Goal: Information Seeking & Learning: Check status

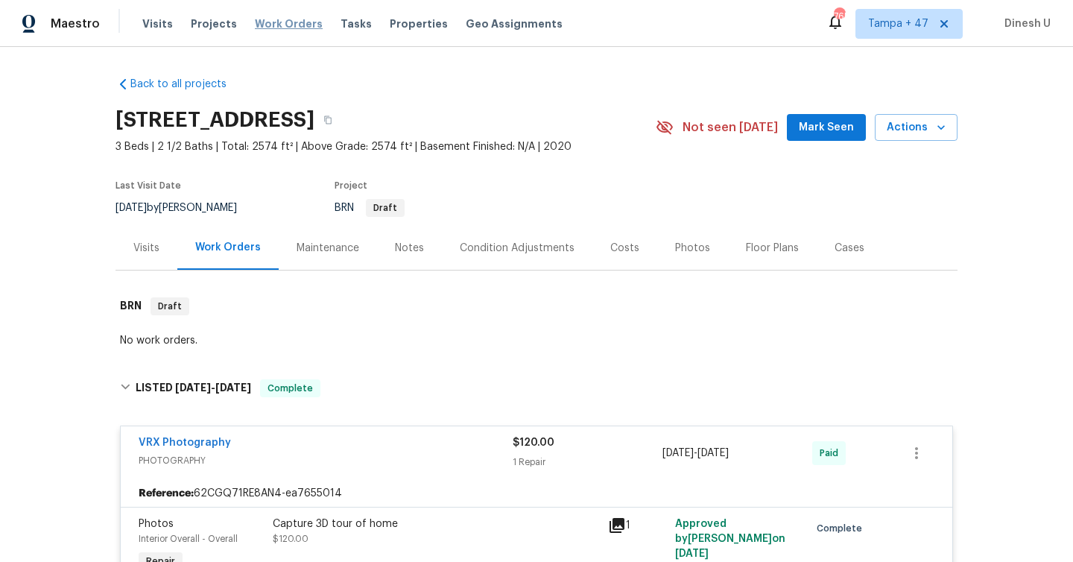
click at [259, 26] on span "Work Orders" at bounding box center [289, 23] width 68 height 15
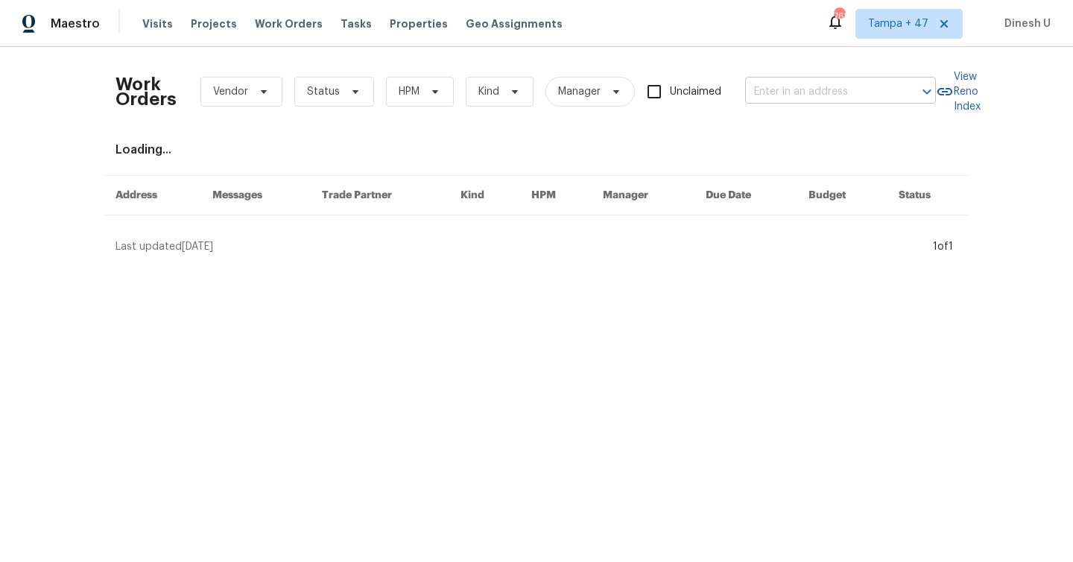
click at [831, 102] on input "text" at bounding box center [819, 91] width 149 height 23
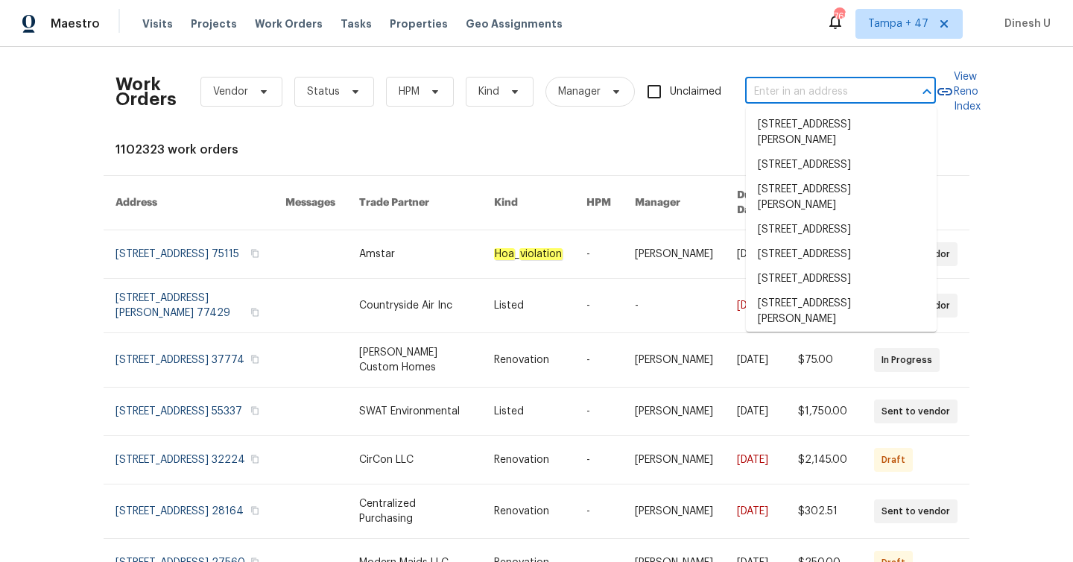
paste input "[STREET_ADDRESS]"
type input "[STREET_ADDRESS]"
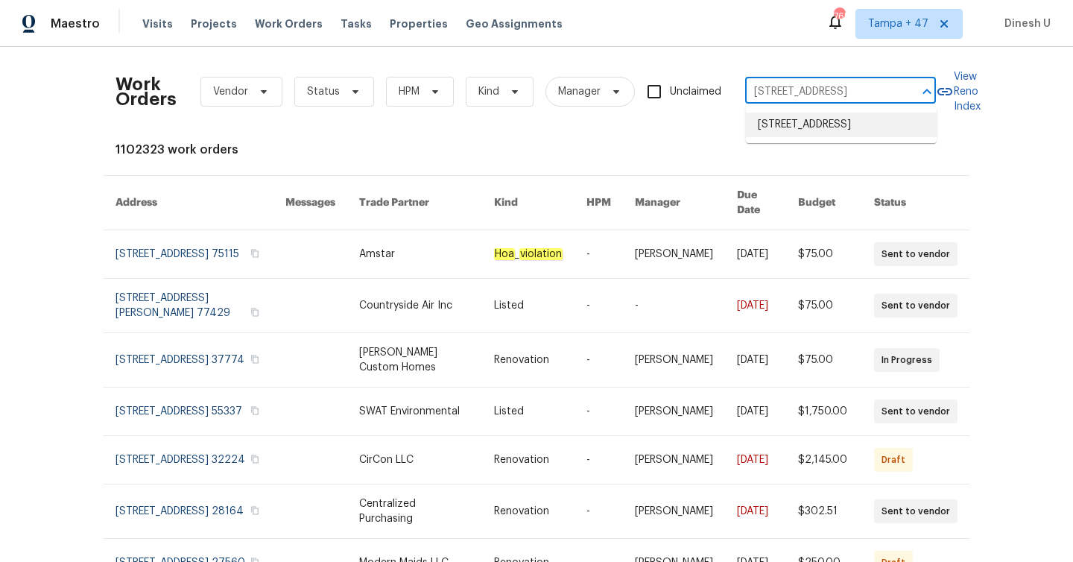
click at [787, 126] on li "[STREET_ADDRESS]" at bounding box center [841, 124] width 191 height 25
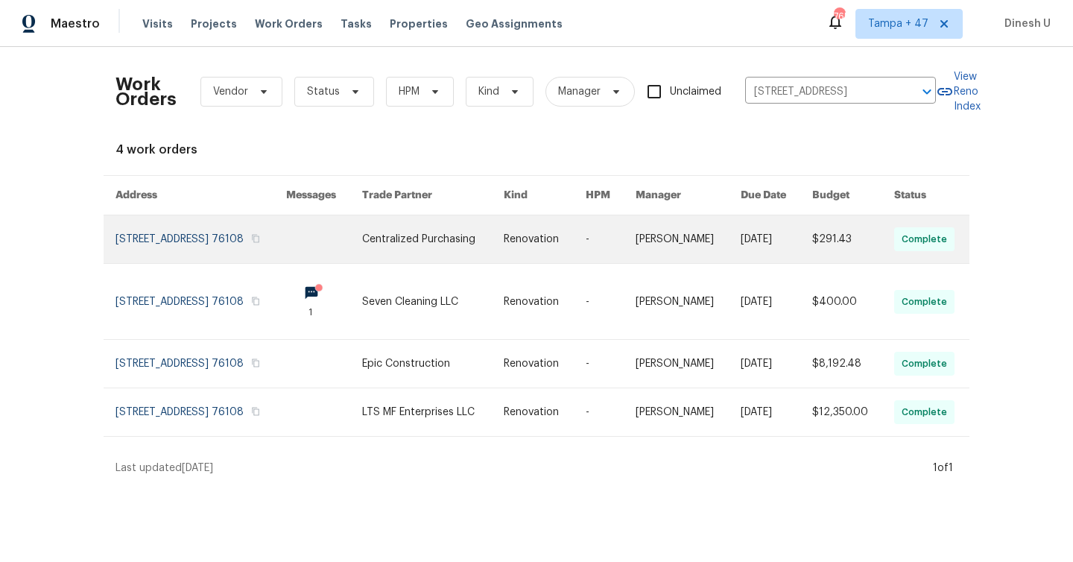
click at [158, 226] on link at bounding box center [200, 239] width 171 height 48
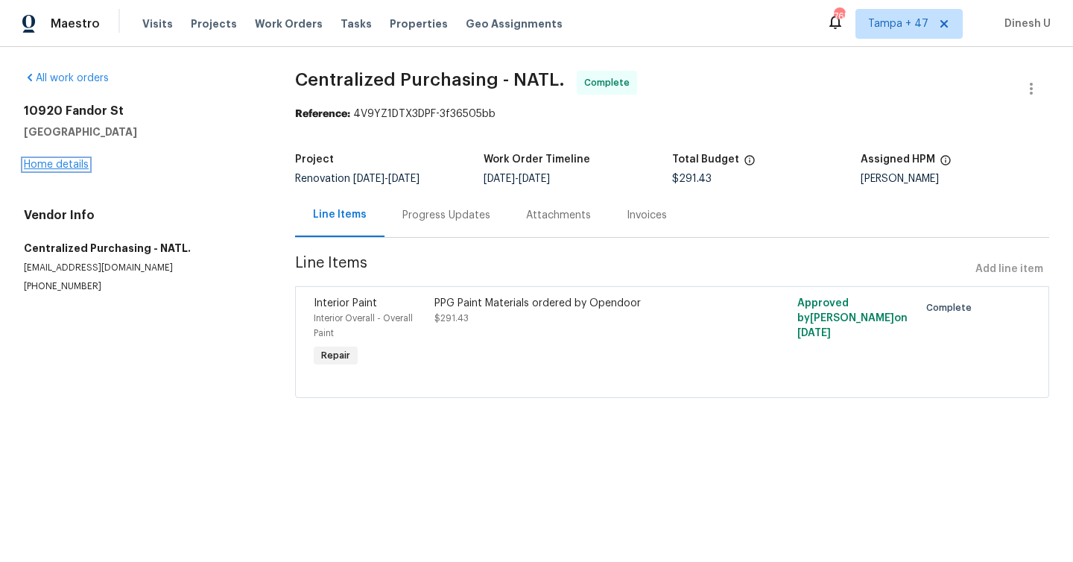
click at [71, 164] on link "Home details" at bounding box center [56, 164] width 65 height 10
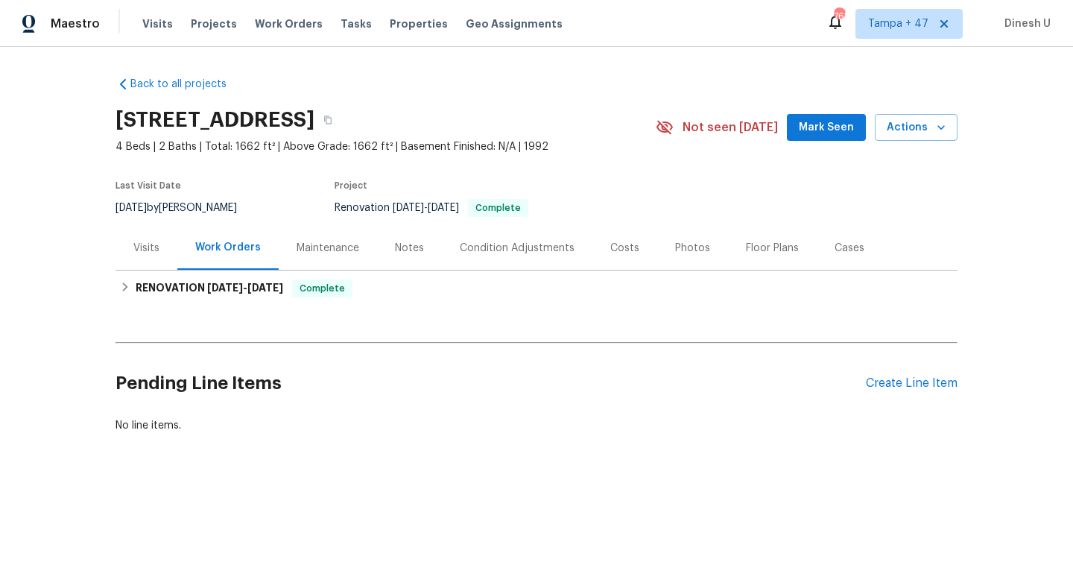
click at [178, 264] on div "Work Orders" at bounding box center [227, 248] width 101 height 44
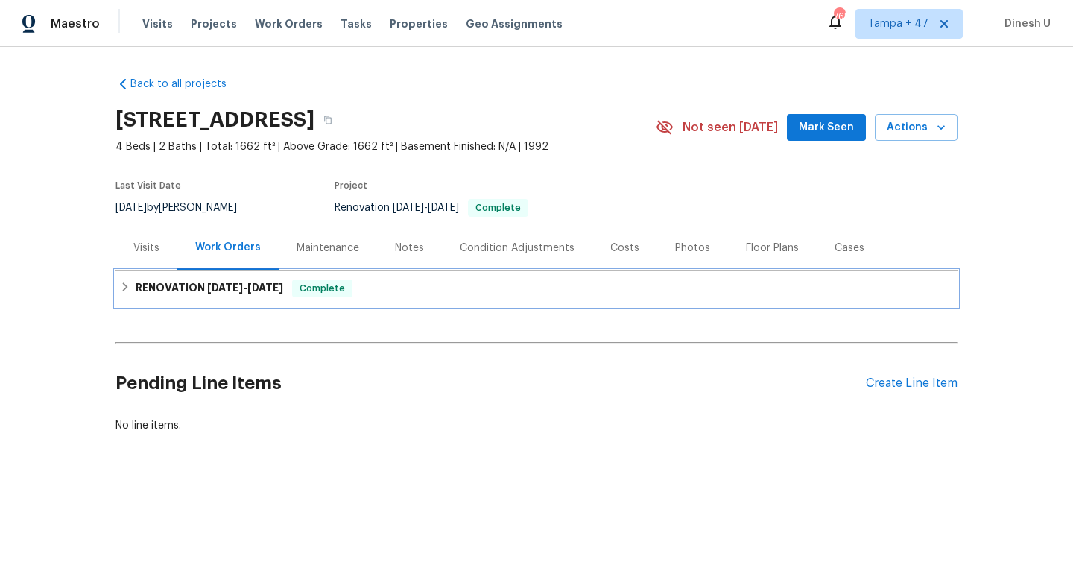
click at [194, 278] on div "RENOVATION [DATE] - [DATE] Complete" at bounding box center [536, 288] width 842 height 36
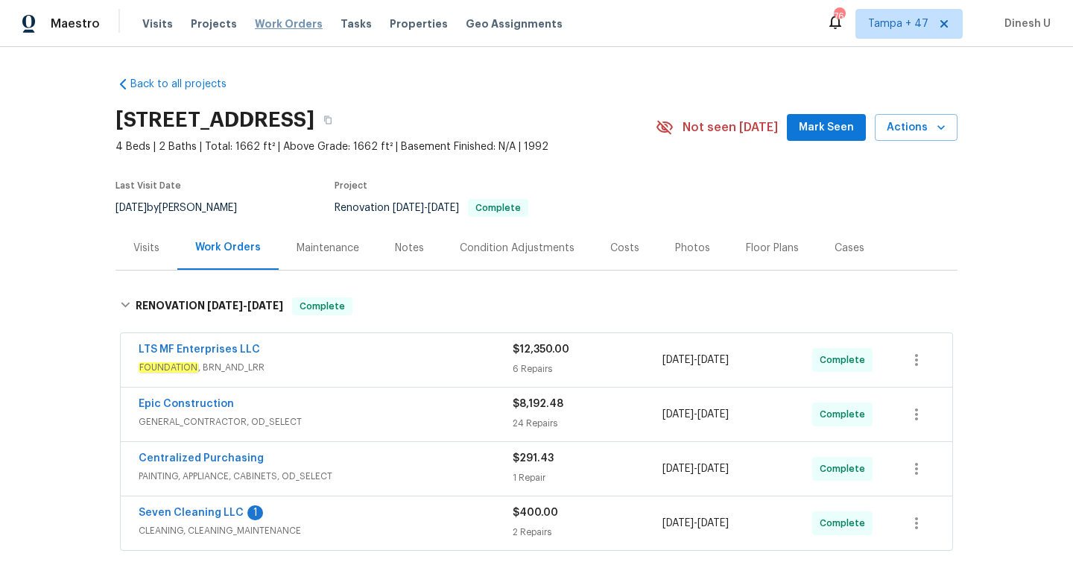
click at [261, 27] on span "Work Orders" at bounding box center [289, 23] width 68 height 15
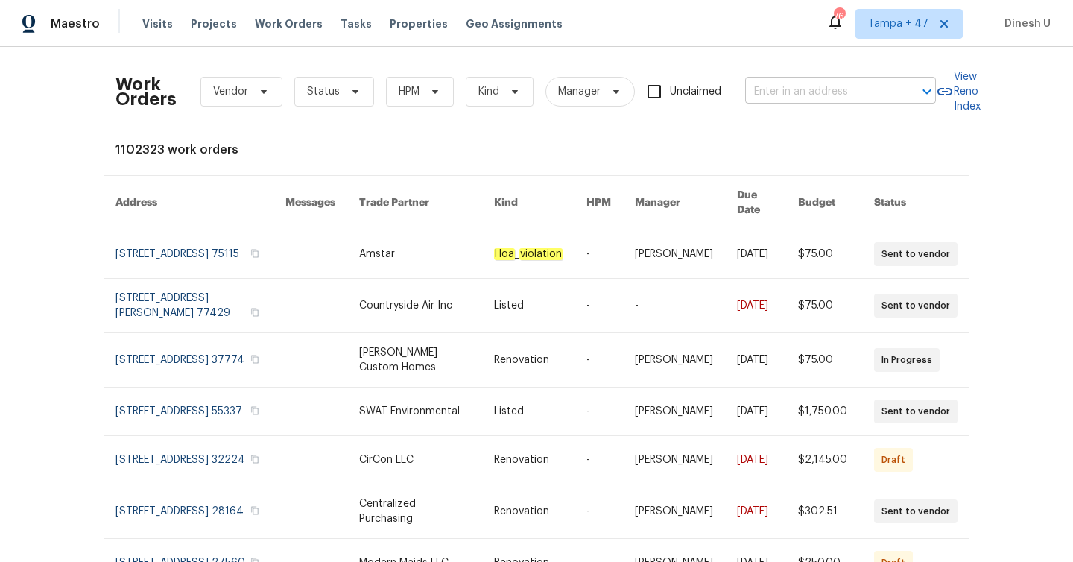
click at [782, 91] on input "text" at bounding box center [819, 91] width 149 height 23
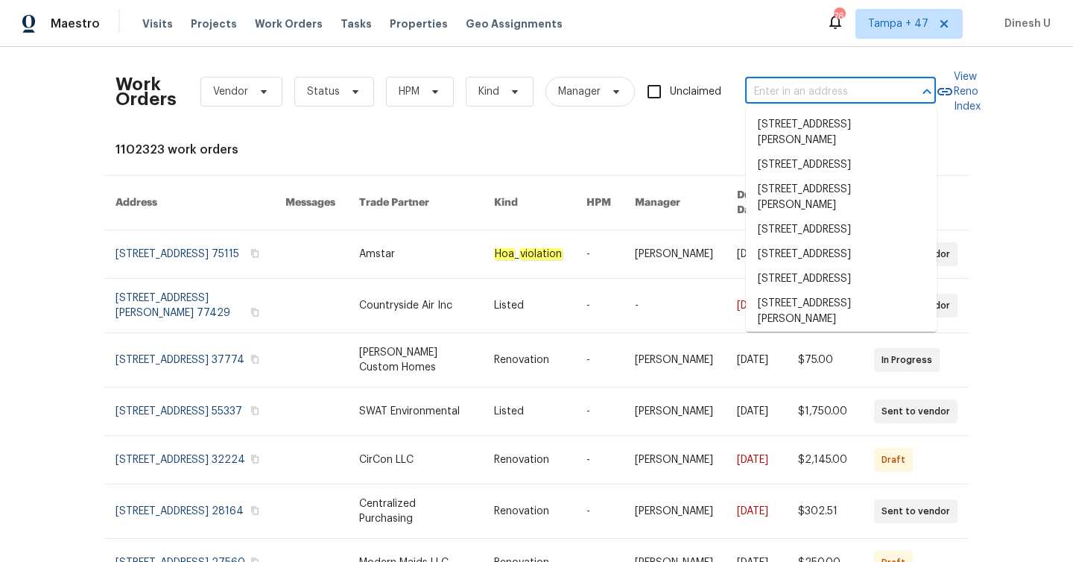
paste input "[STREET_ADDRESS][PERSON_NAME]"
type input "[STREET_ADDRESS][PERSON_NAME]"
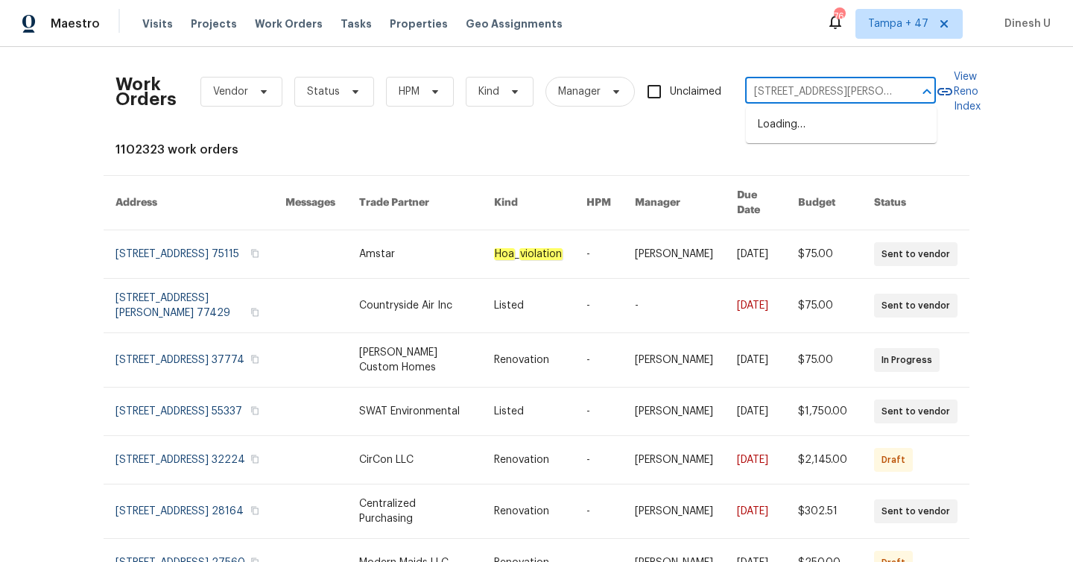
scroll to position [0, 65]
click at [783, 121] on li "[STREET_ADDRESS]" at bounding box center [841, 124] width 191 height 25
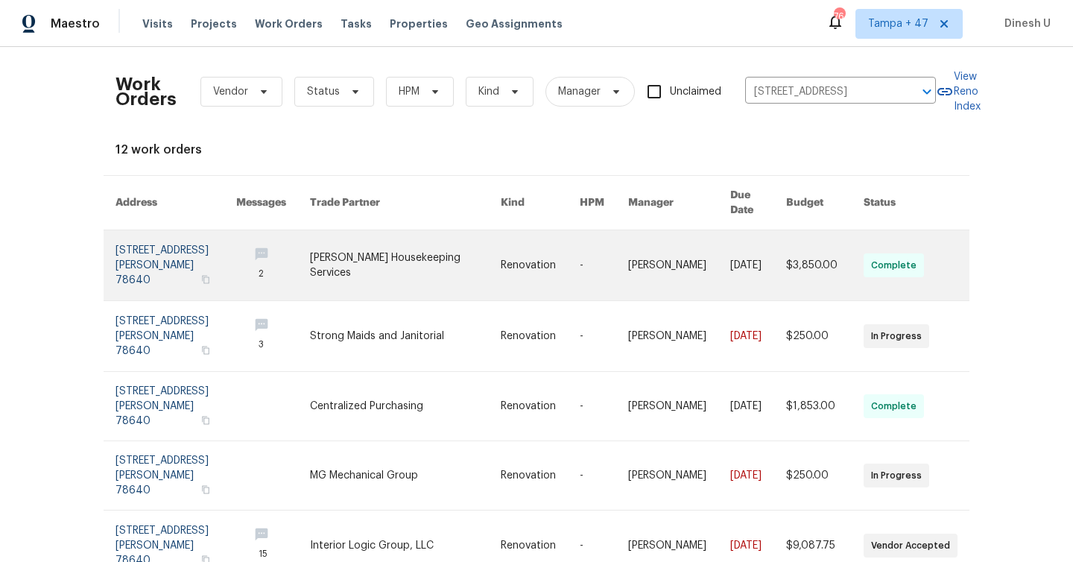
click at [137, 250] on link at bounding box center [175, 265] width 121 height 70
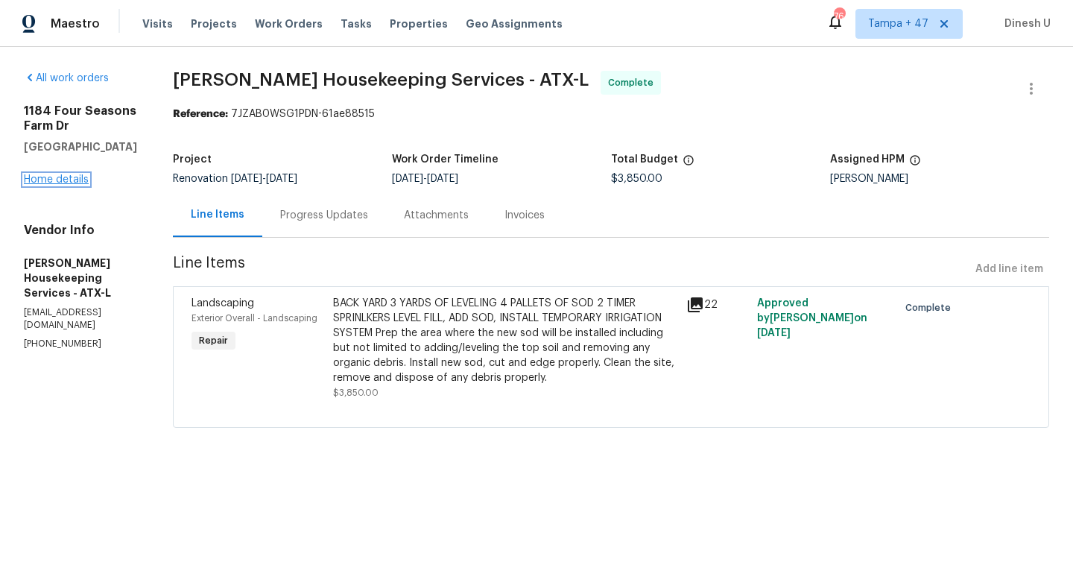
click at [66, 178] on link "Home details" at bounding box center [56, 179] width 65 height 10
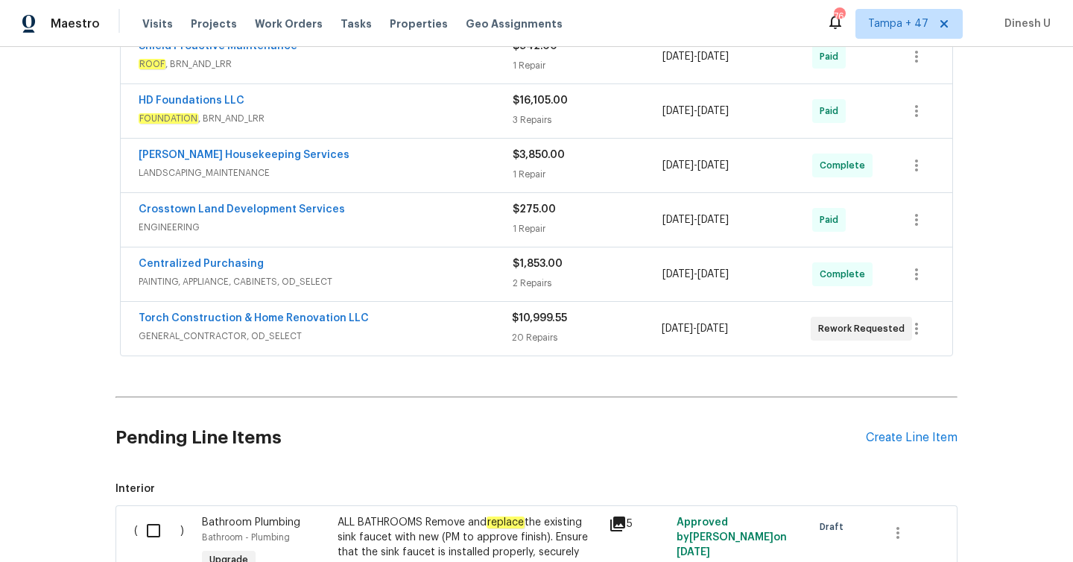
scroll to position [526, 0]
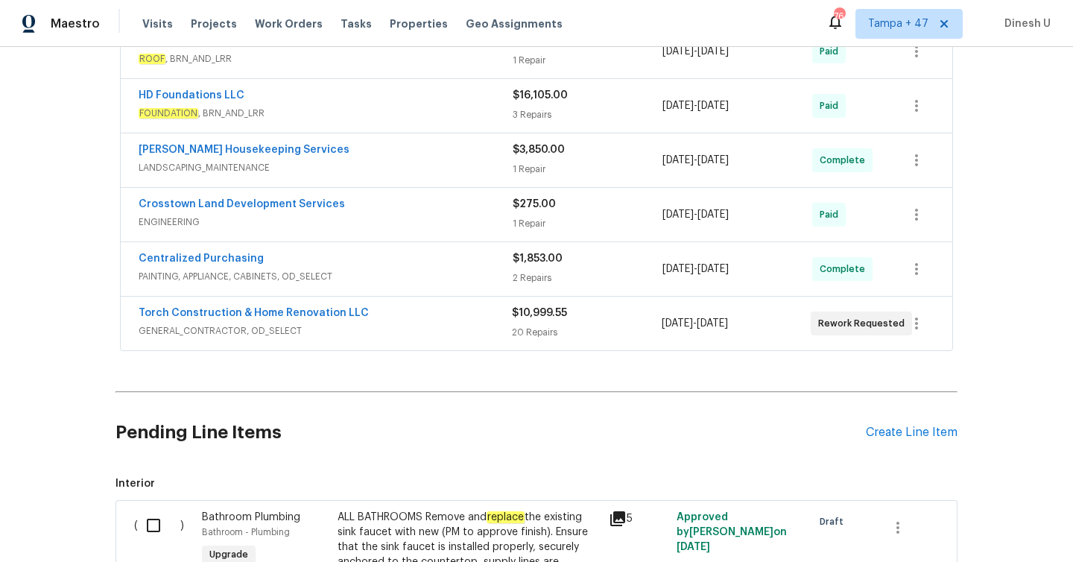
click at [215, 326] on span "GENERAL_CONTRACTOR, OD_SELECT" at bounding box center [325, 330] width 373 height 15
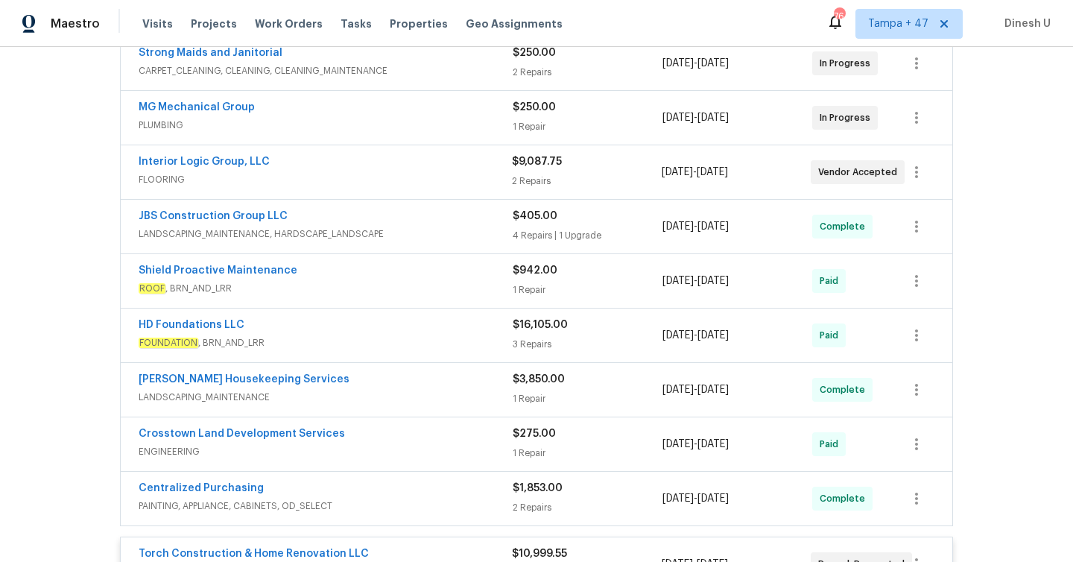
scroll to position [299, 0]
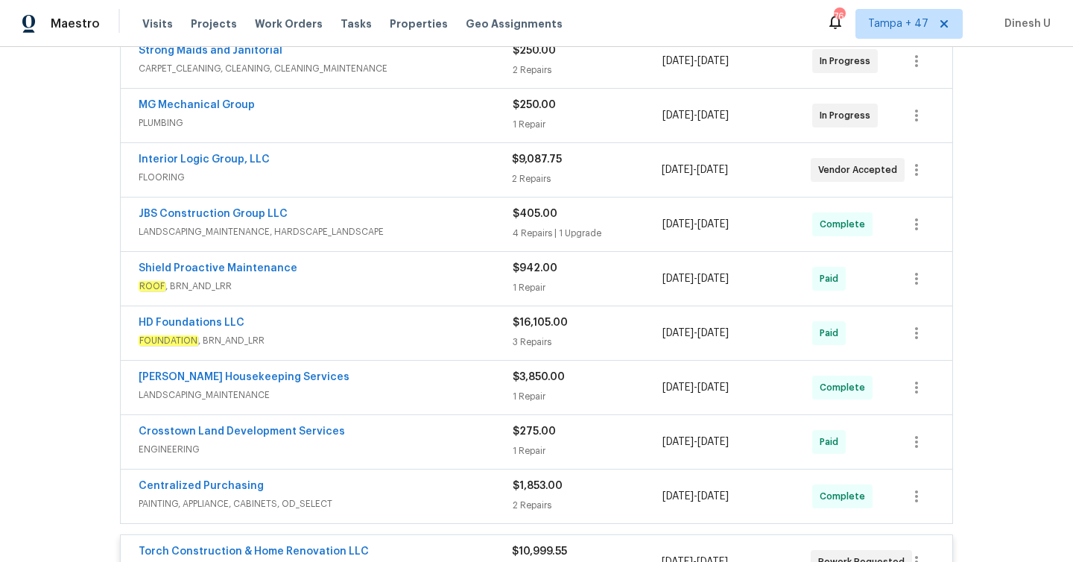
click at [521, 342] on div "3 Repairs" at bounding box center [587, 341] width 150 height 15
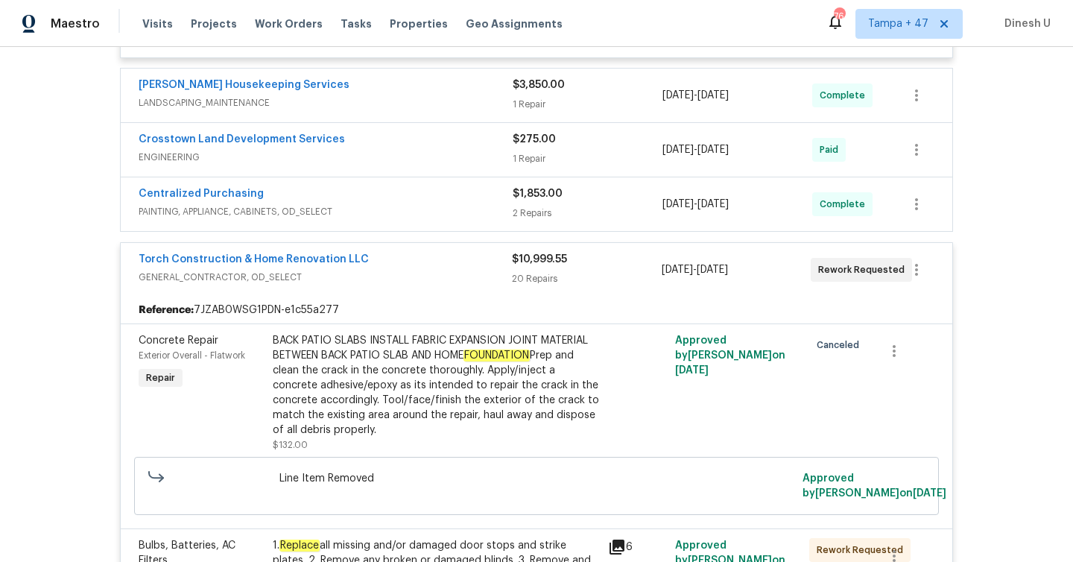
scroll to position [0, 0]
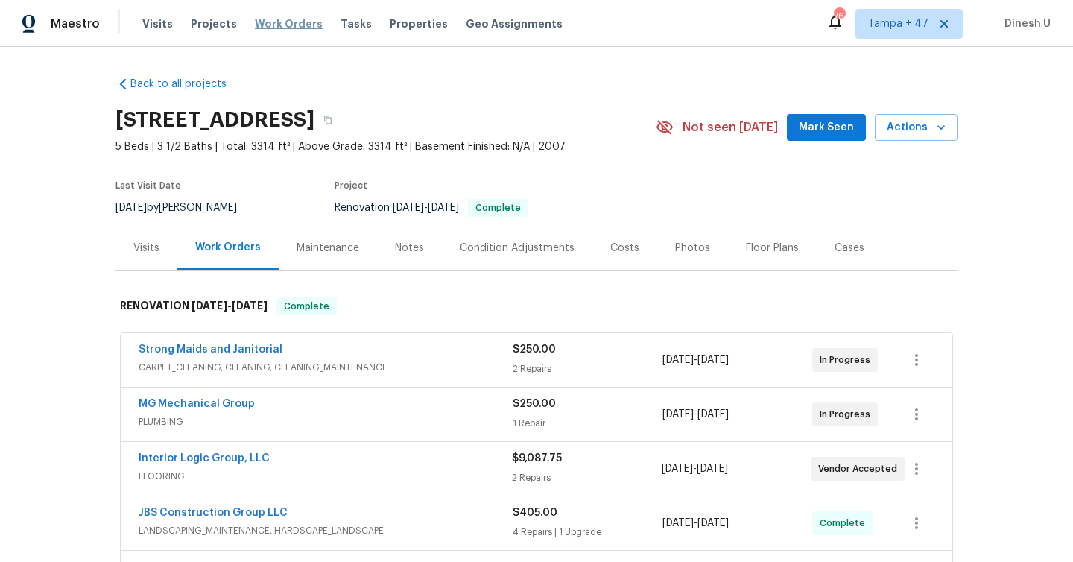
click at [277, 18] on span "Work Orders" at bounding box center [289, 23] width 68 height 15
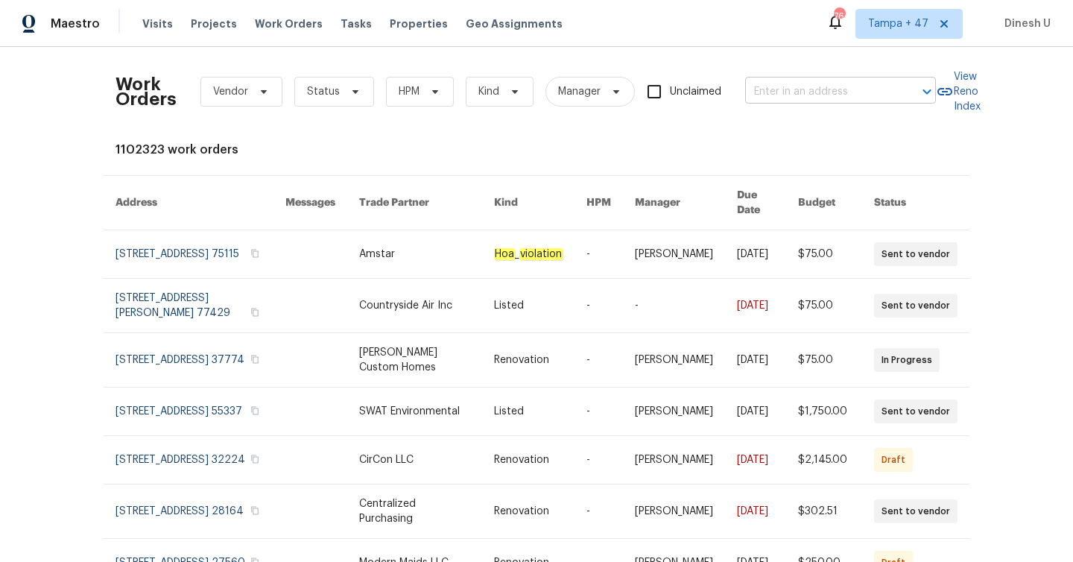
click at [755, 92] on input "text" at bounding box center [819, 91] width 149 height 23
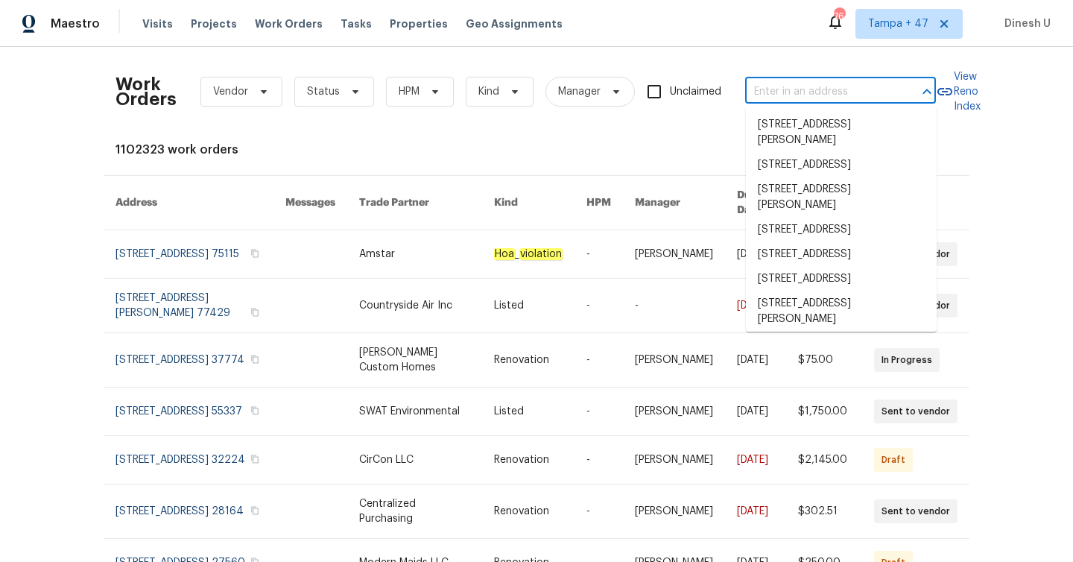
paste input "[STREET_ADDRESS]"
type input "[STREET_ADDRESS]"
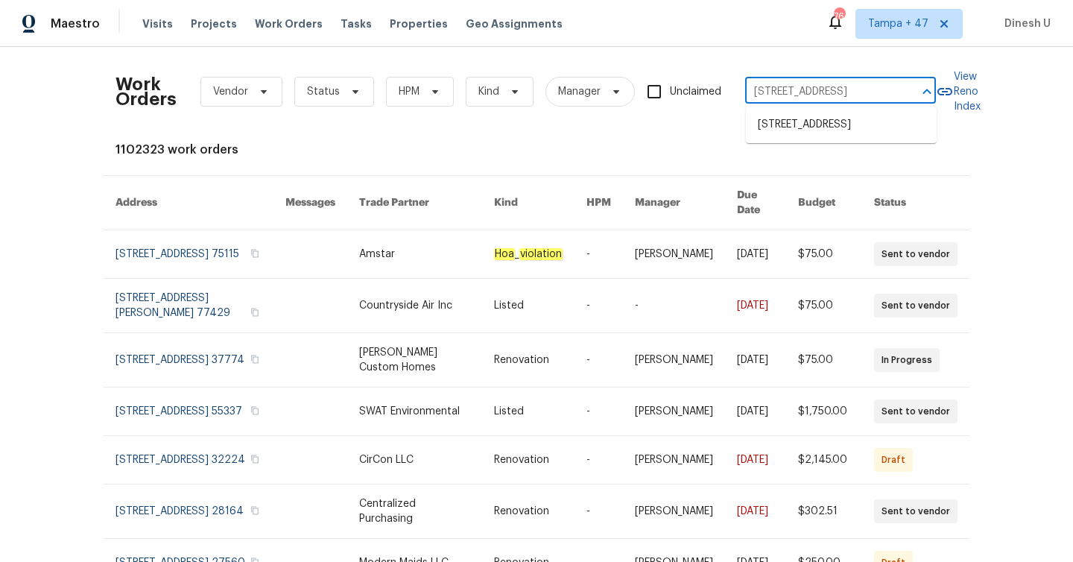
scroll to position [0, 45]
click at [766, 125] on li "[STREET_ADDRESS]" at bounding box center [841, 124] width 191 height 25
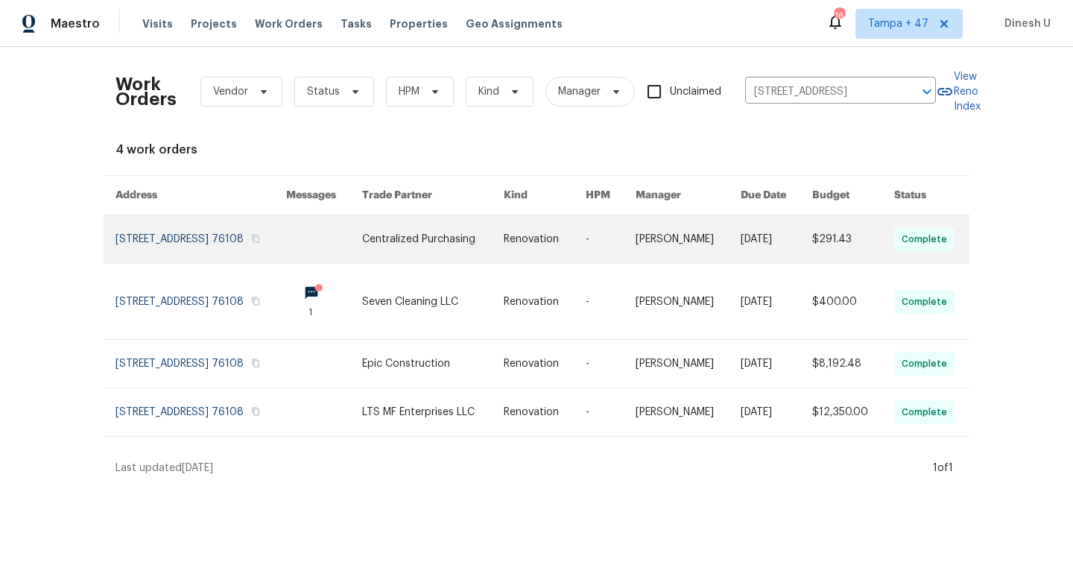
click at [151, 238] on link at bounding box center [200, 239] width 171 height 48
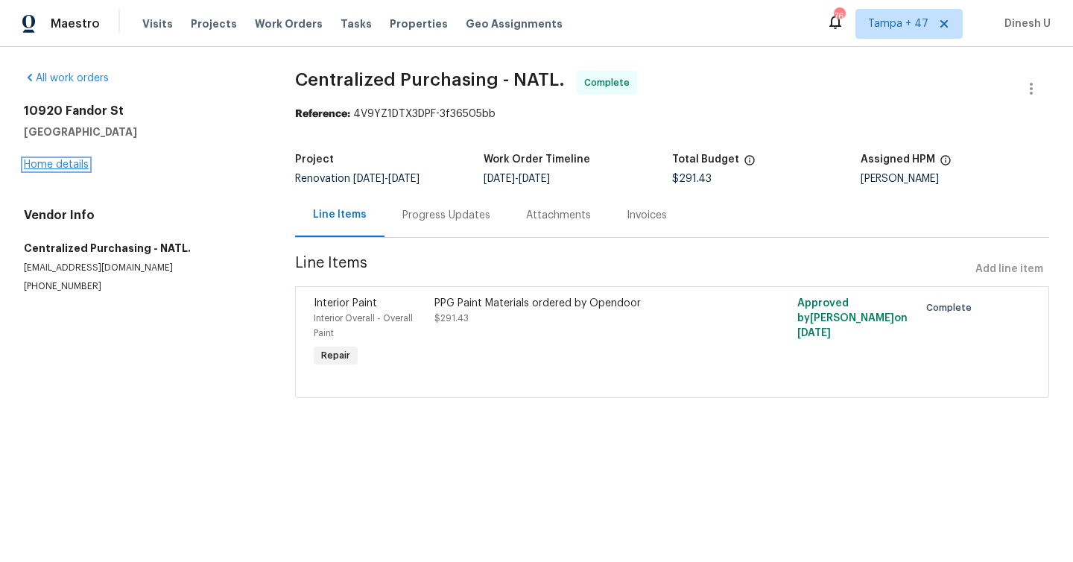
click at [41, 160] on link "Home details" at bounding box center [56, 164] width 65 height 10
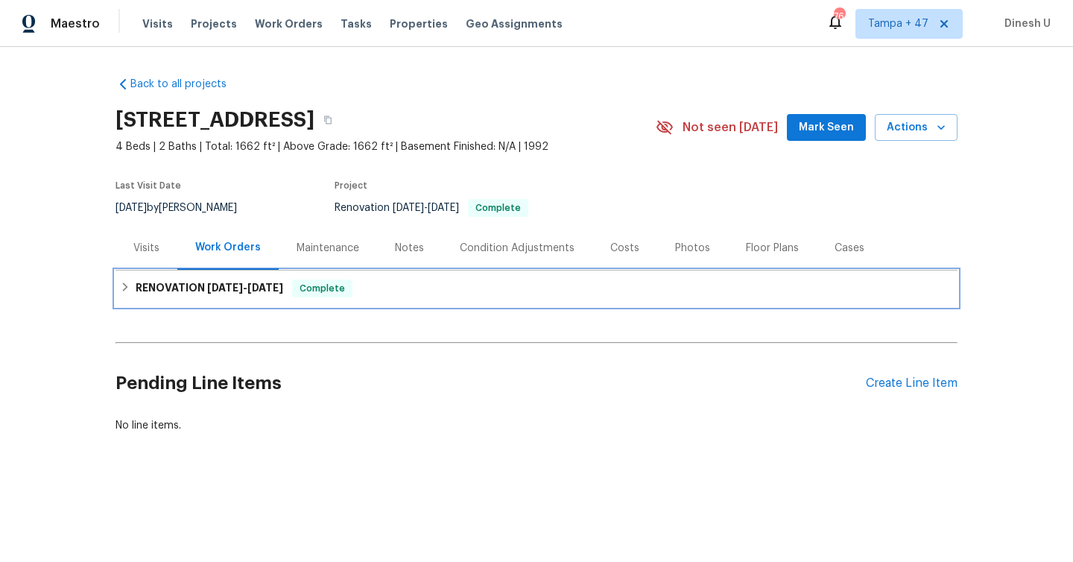
click at [200, 291] on h6 "RENOVATION [DATE] - [DATE]" at bounding box center [209, 288] width 147 height 18
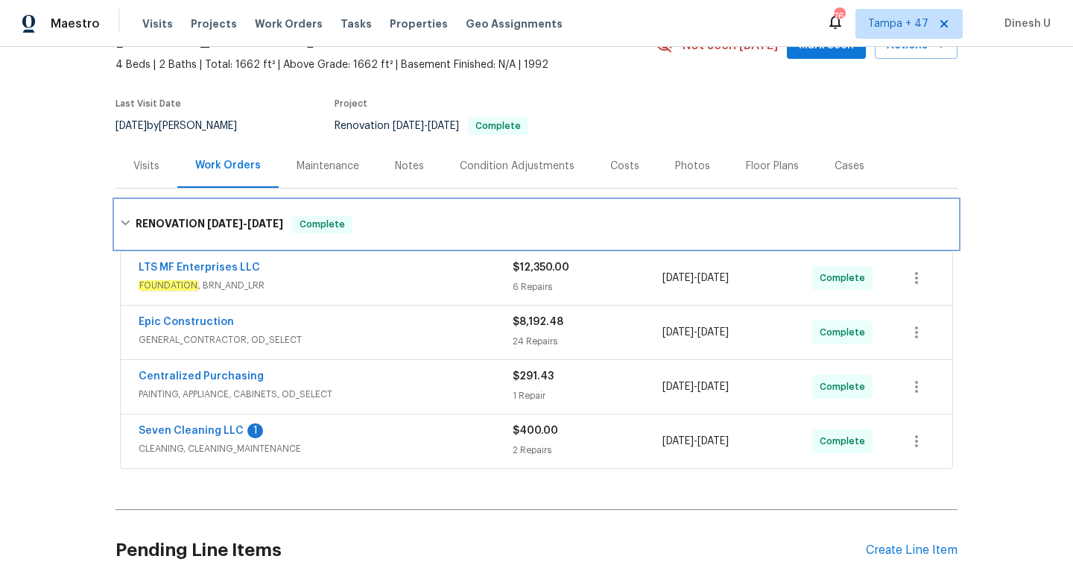
scroll to position [92, 0]
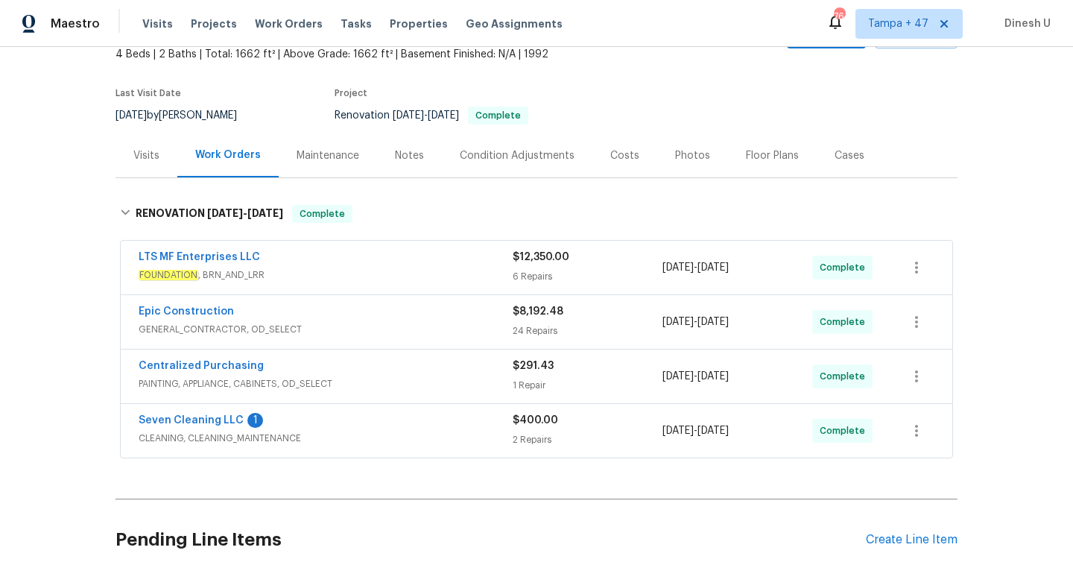
click at [532, 277] on div "6 Repairs" at bounding box center [587, 276] width 150 height 15
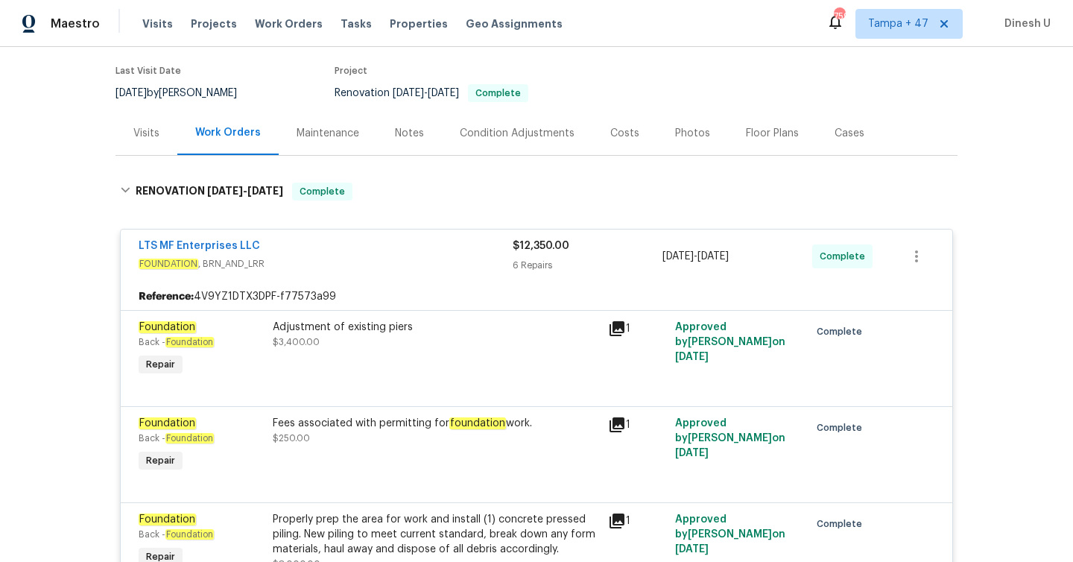
scroll to position [0, 0]
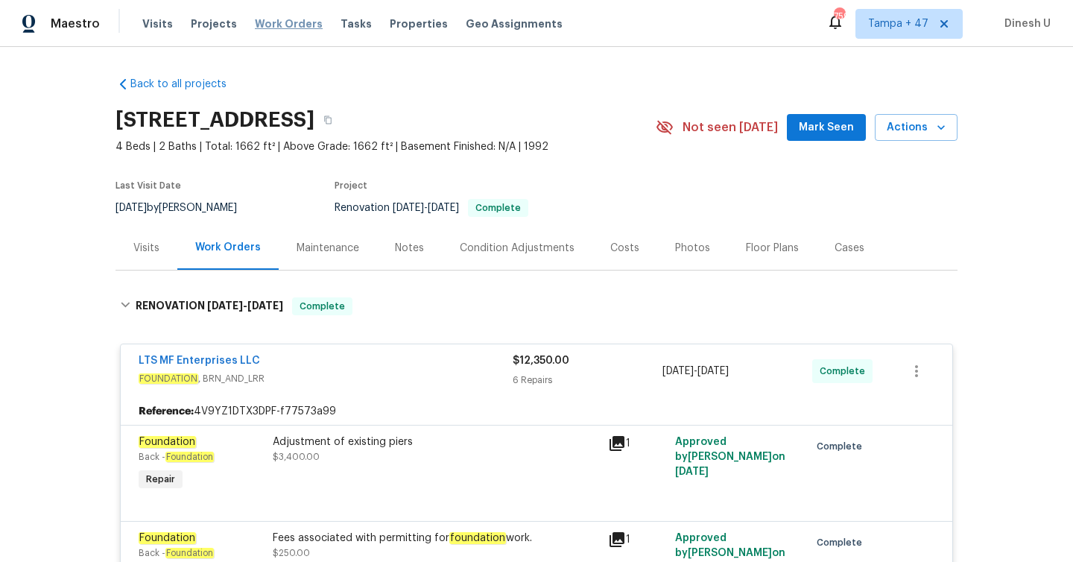
click at [272, 19] on span "Work Orders" at bounding box center [289, 23] width 68 height 15
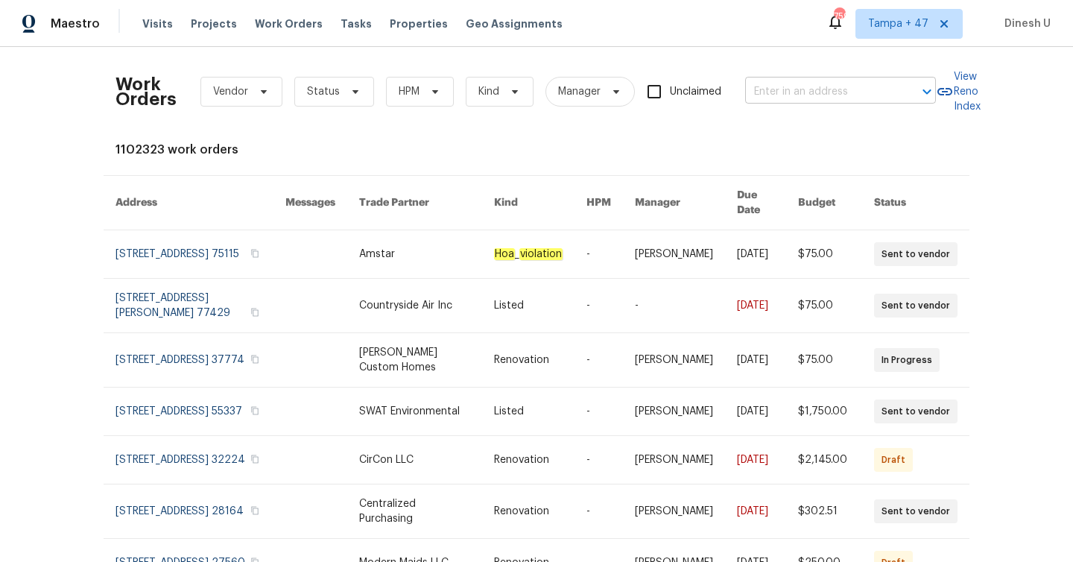
click at [796, 93] on input "text" at bounding box center [819, 91] width 149 height 23
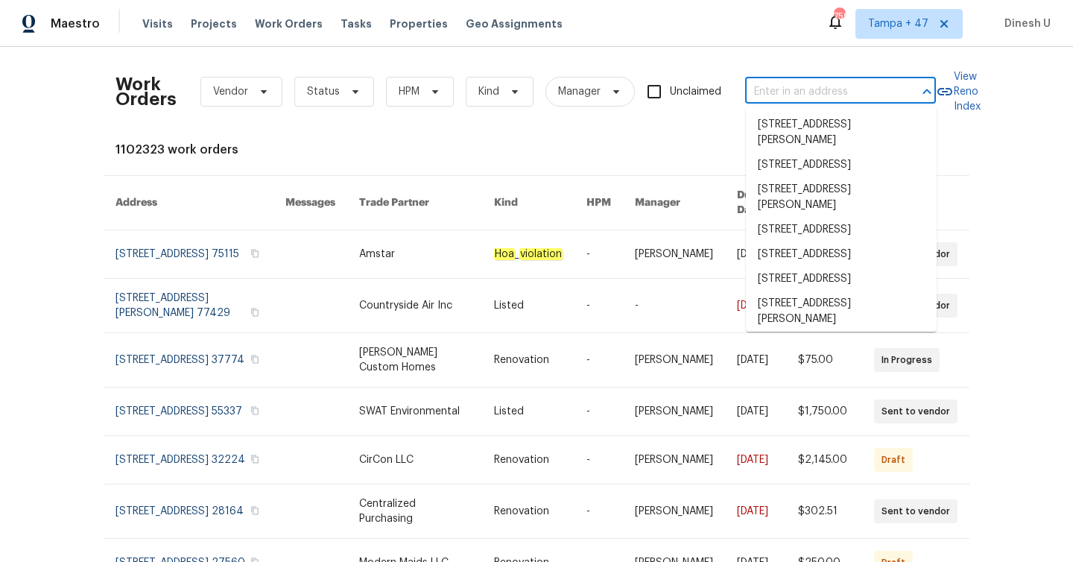
paste input "[STREET_ADDRESS]"
type input "[STREET_ADDRESS]"
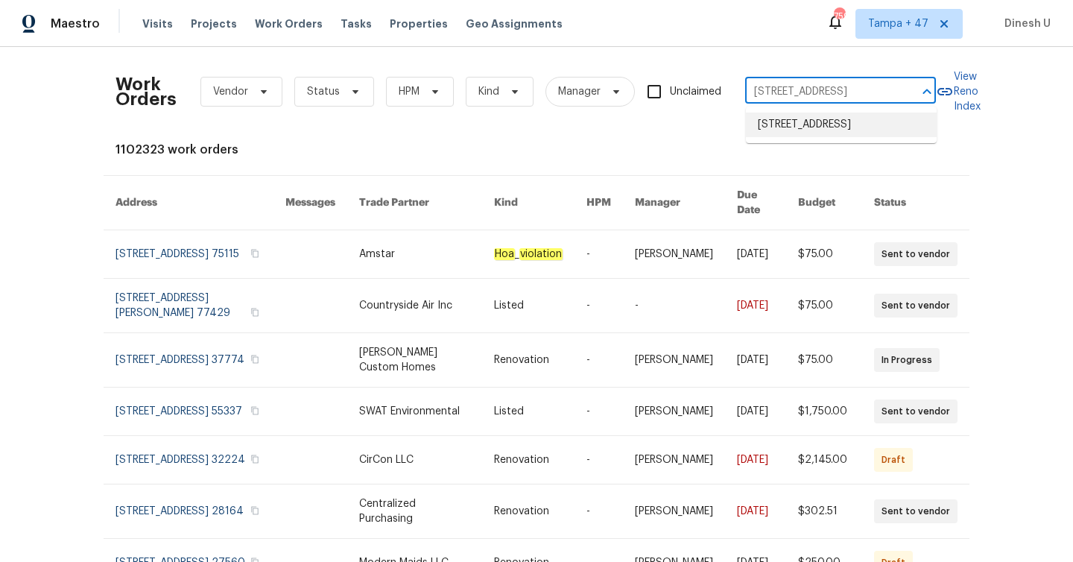
click at [787, 130] on li "[STREET_ADDRESS]" at bounding box center [841, 124] width 191 height 25
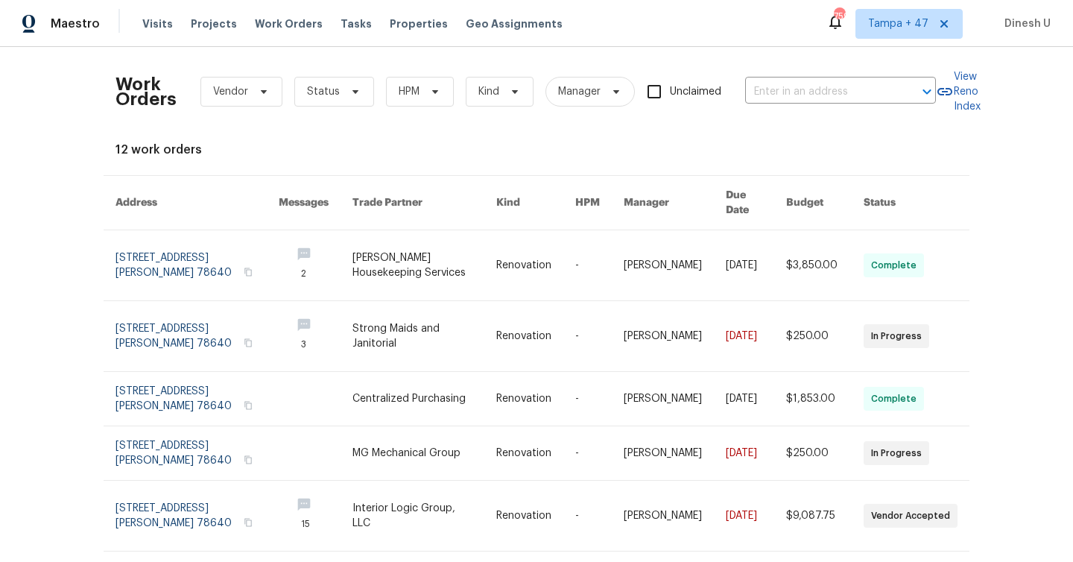
type input "[STREET_ADDRESS]"
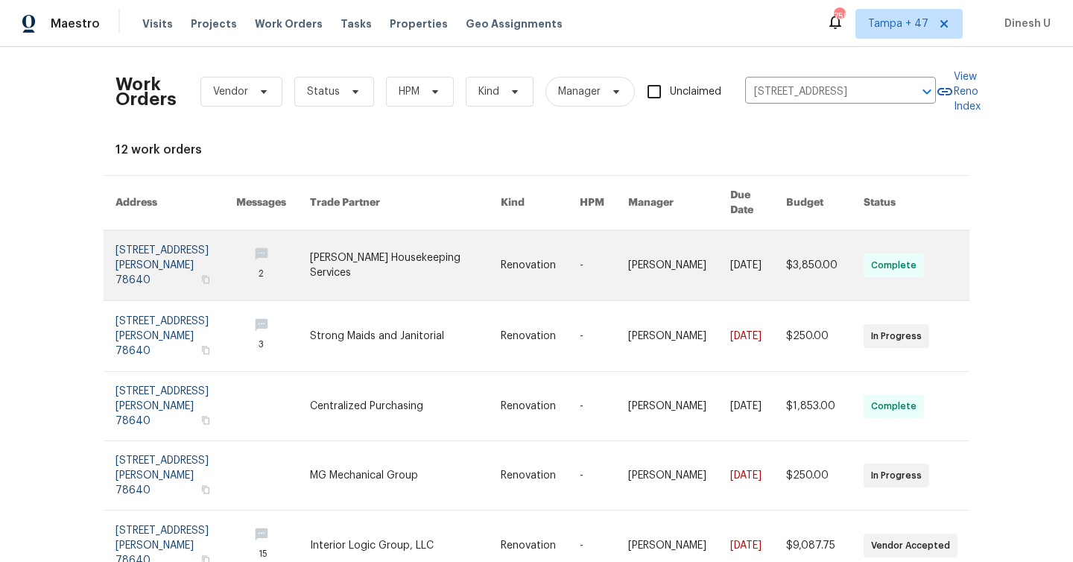
click at [170, 253] on link at bounding box center [175, 265] width 121 height 70
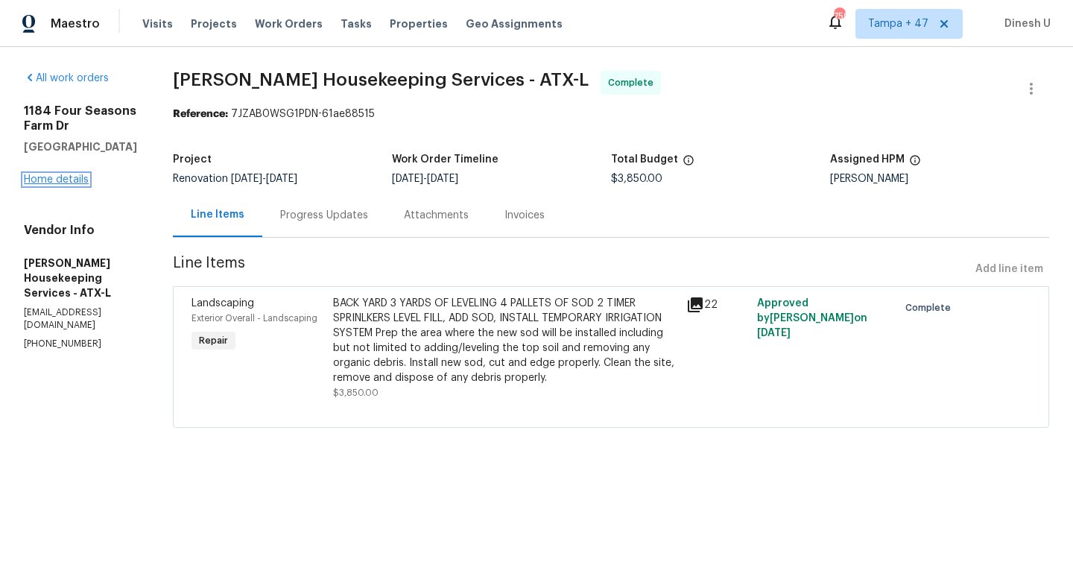
click at [41, 180] on link "Home details" at bounding box center [56, 179] width 65 height 10
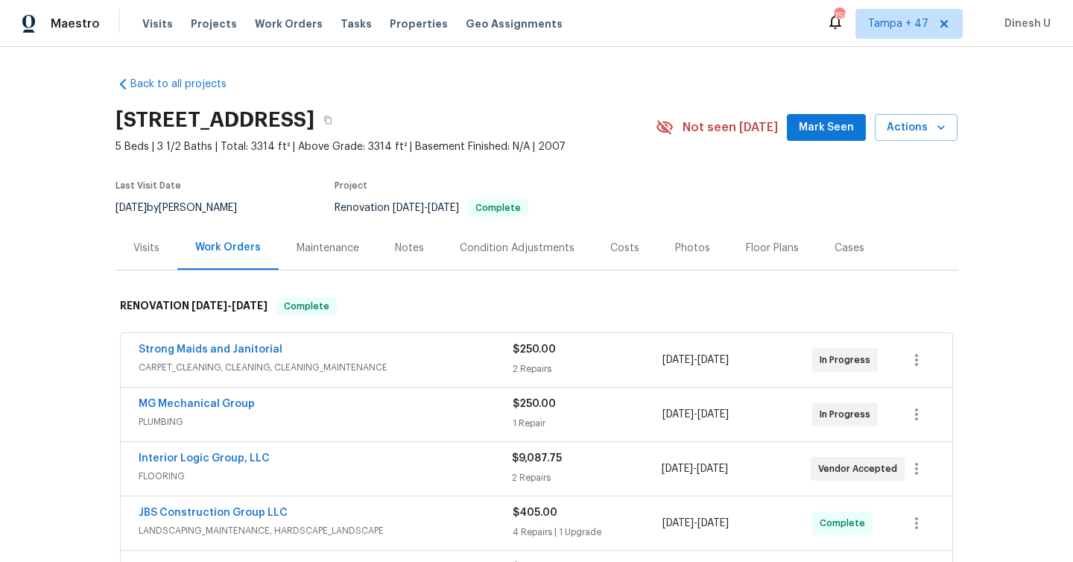
click at [145, 243] on div "Visits" at bounding box center [146, 248] width 26 height 15
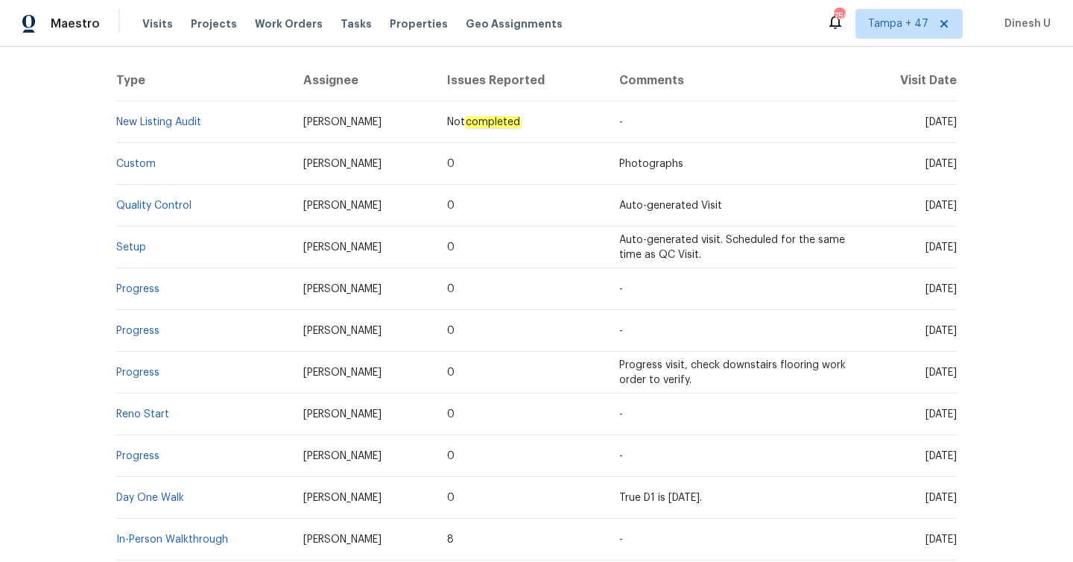
scroll to position [311, 0]
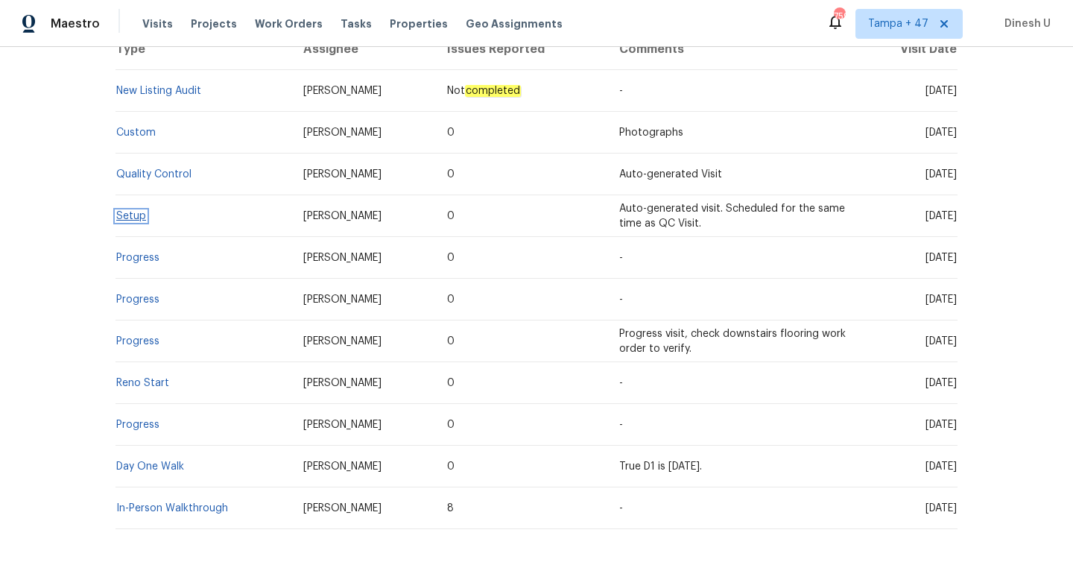
click at [132, 213] on link "Setup" at bounding box center [131, 216] width 30 height 10
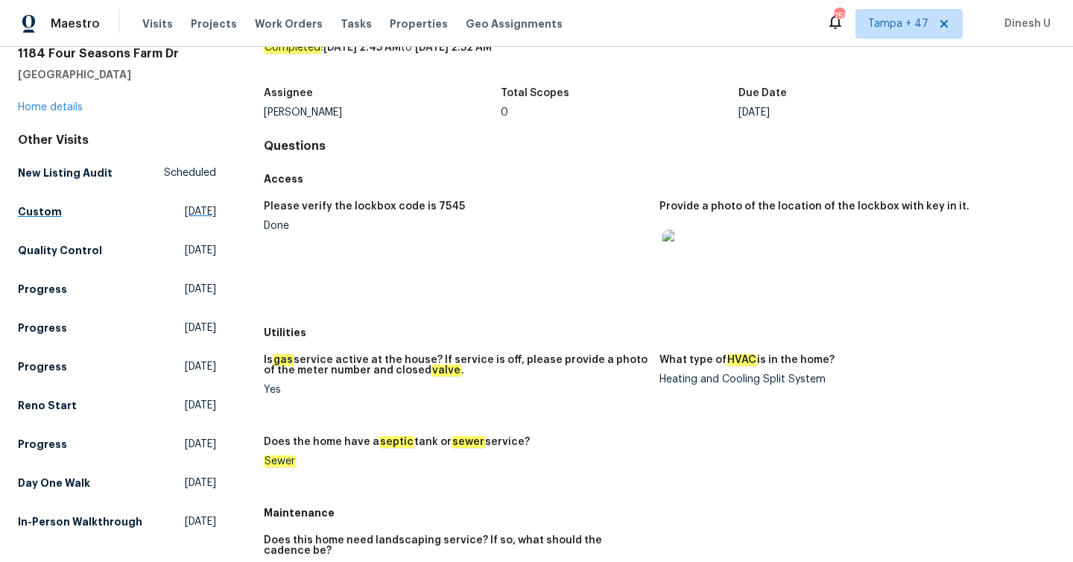
scroll to position [69, 0]
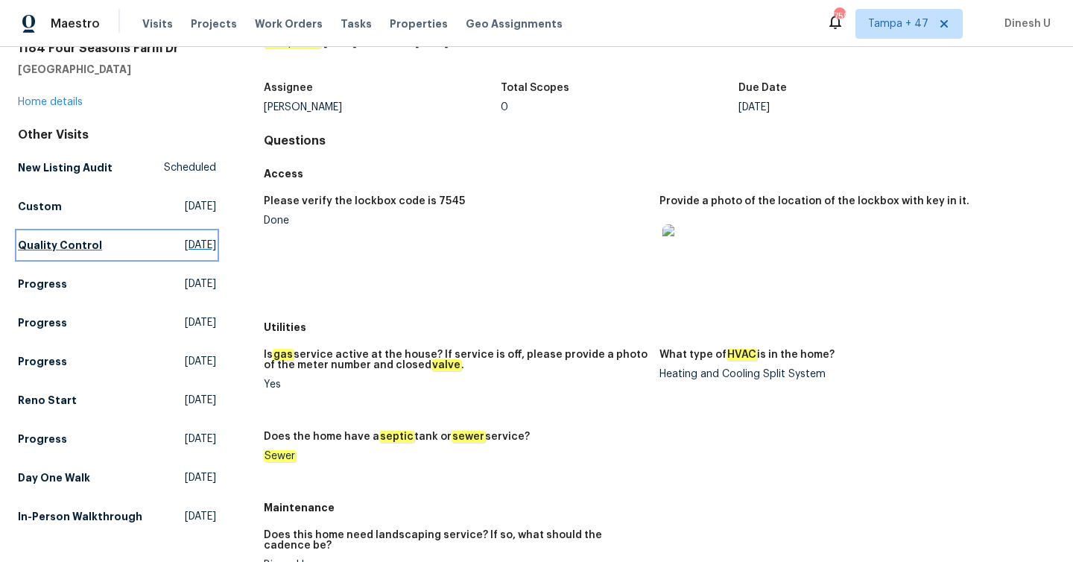
click at [185, 248] on span "[DATE]" at bounding box center [200, 245] width 31 height 15
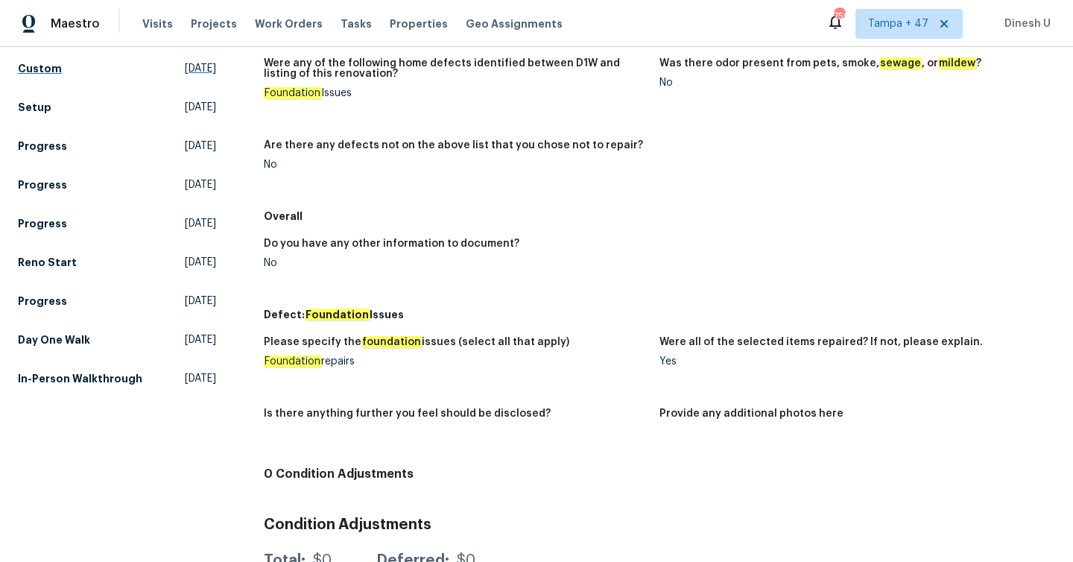
scroll to position [208, 0]
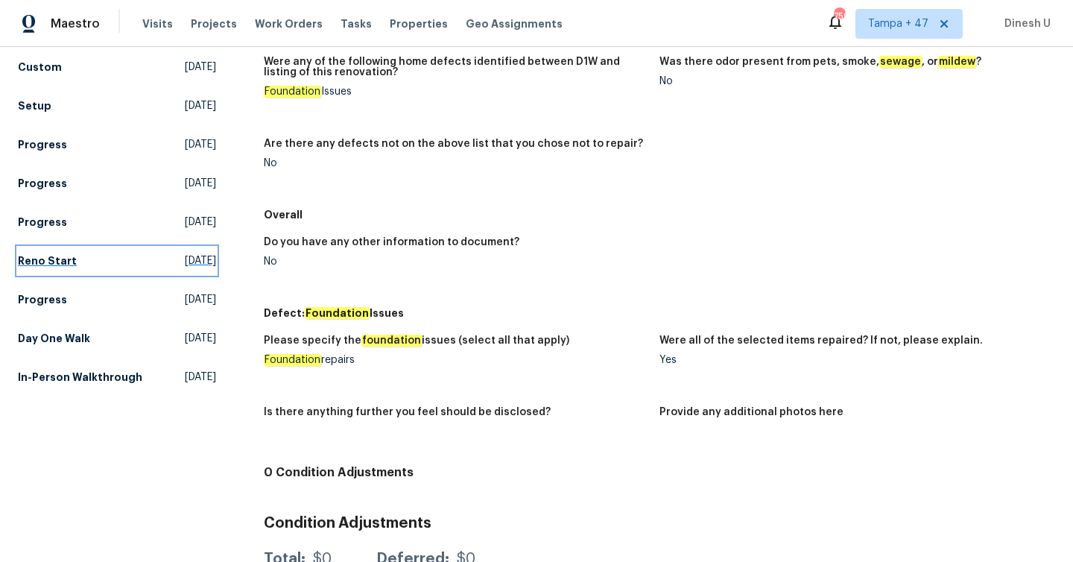
click at [185, 256] on span "[DATE]" at bounding box center [200, 260] width 31 height 15
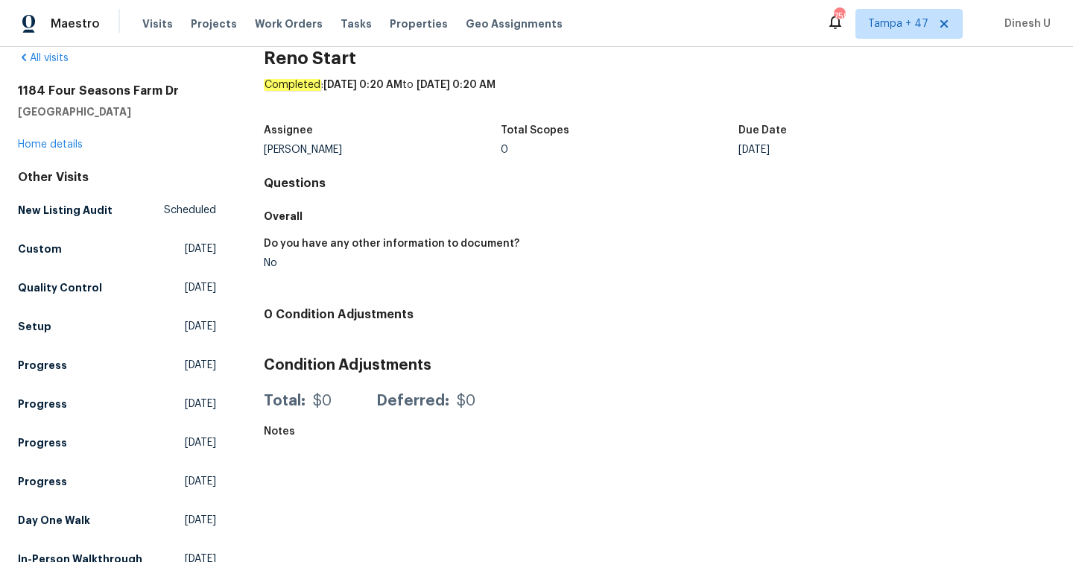
scroll to position [48, 0]
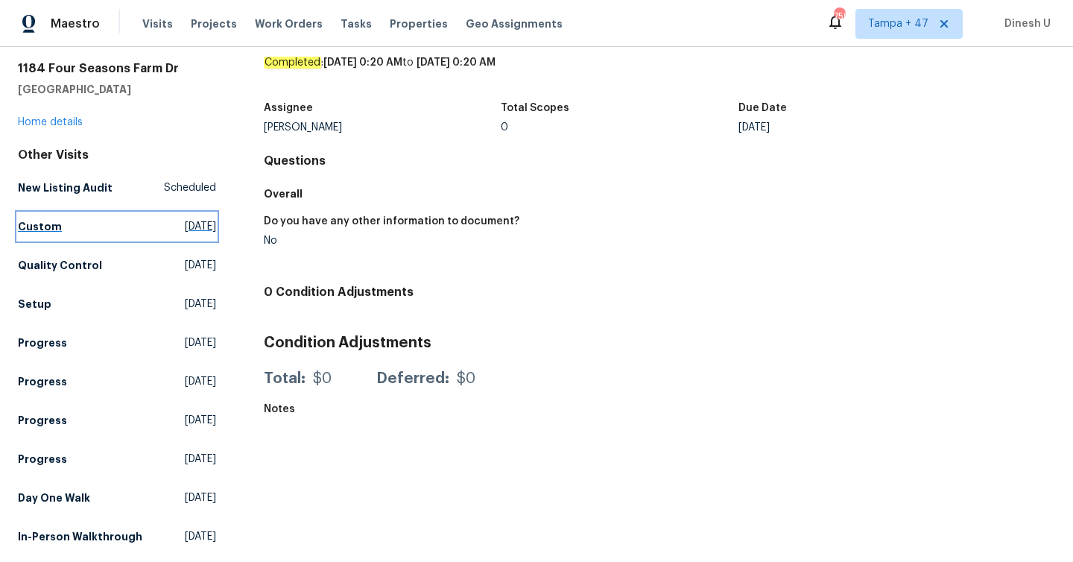
click at [185, 229] on span "[DATE]" at bounding box center [200, 226] width 31 height 15
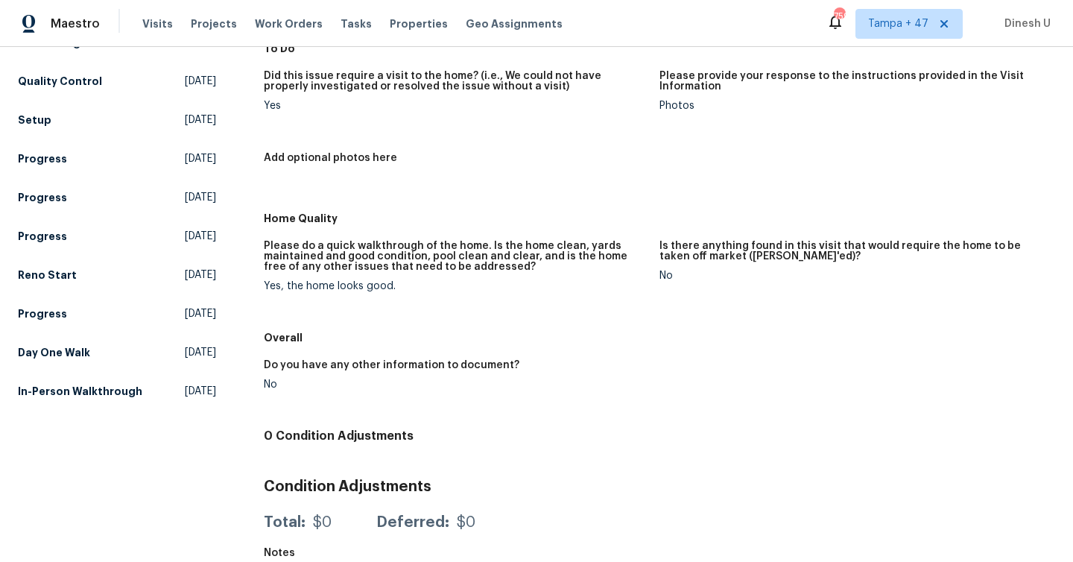
scroll to position [218, 0]
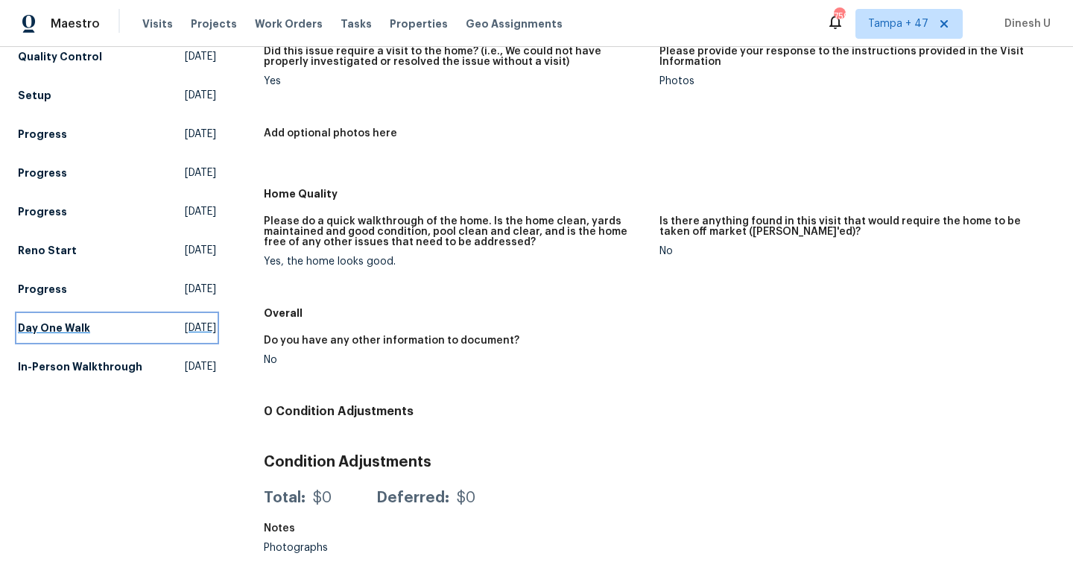
click at [185, 334] on span "[DATE]" at bounding box center [200, 327] width 31 height 15
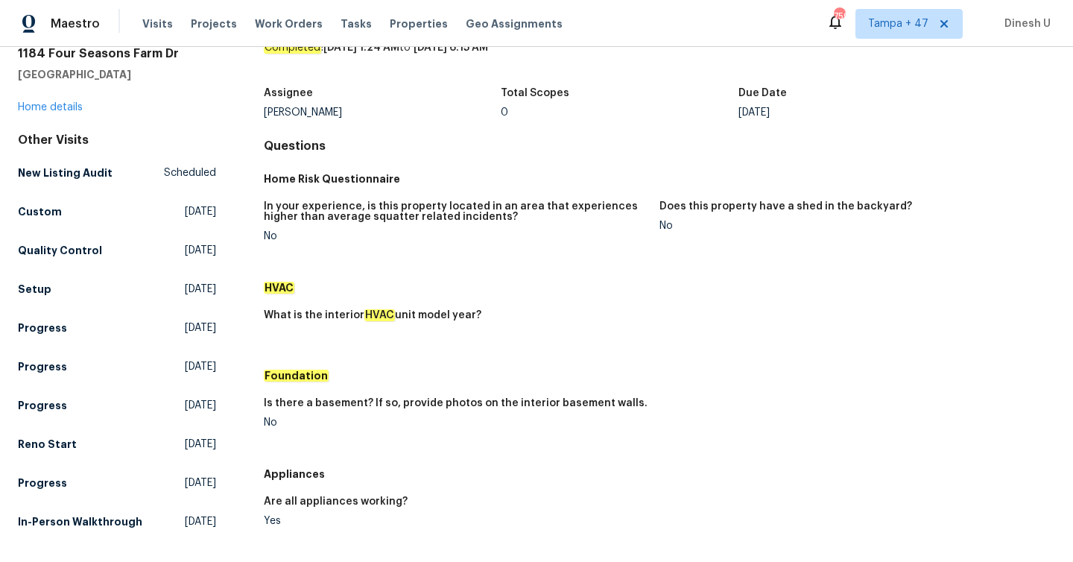
scroll to position [77, 0]
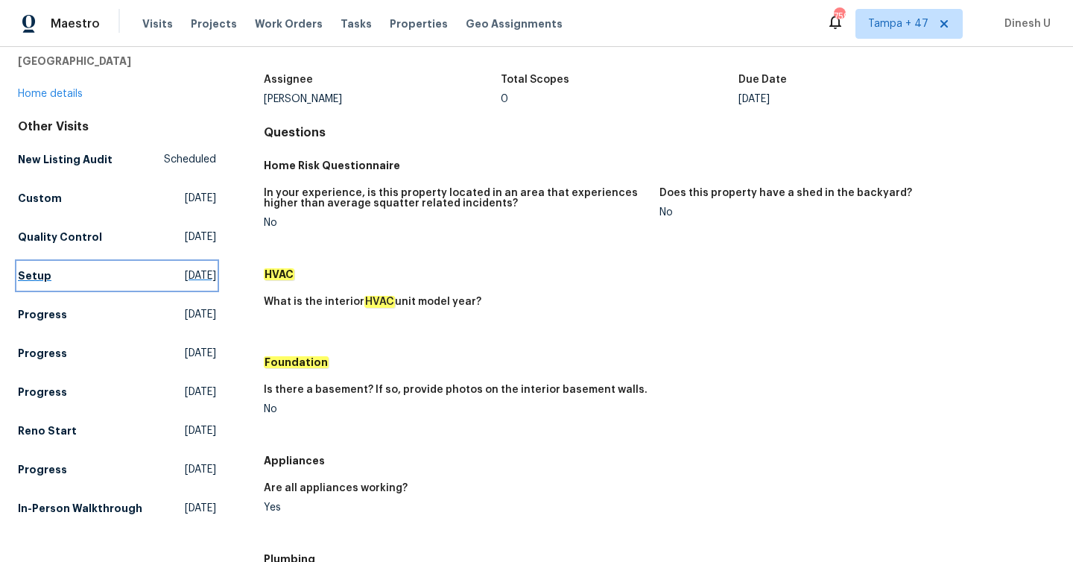
click at [185, 278] on span "[DATE]" at bounding box center [200, 275] width 31 height 15
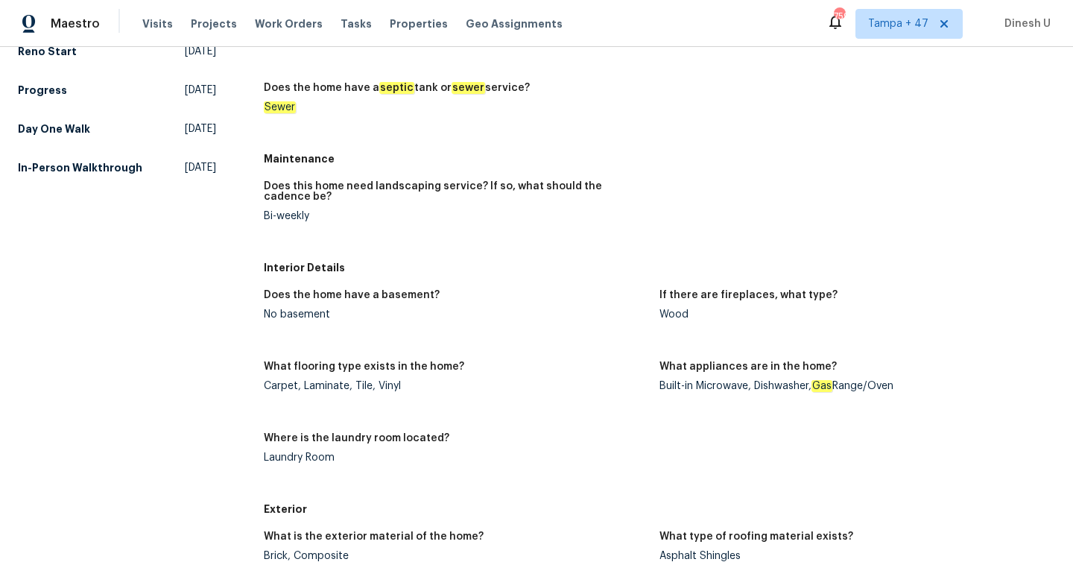
scroll to position [391, 0]
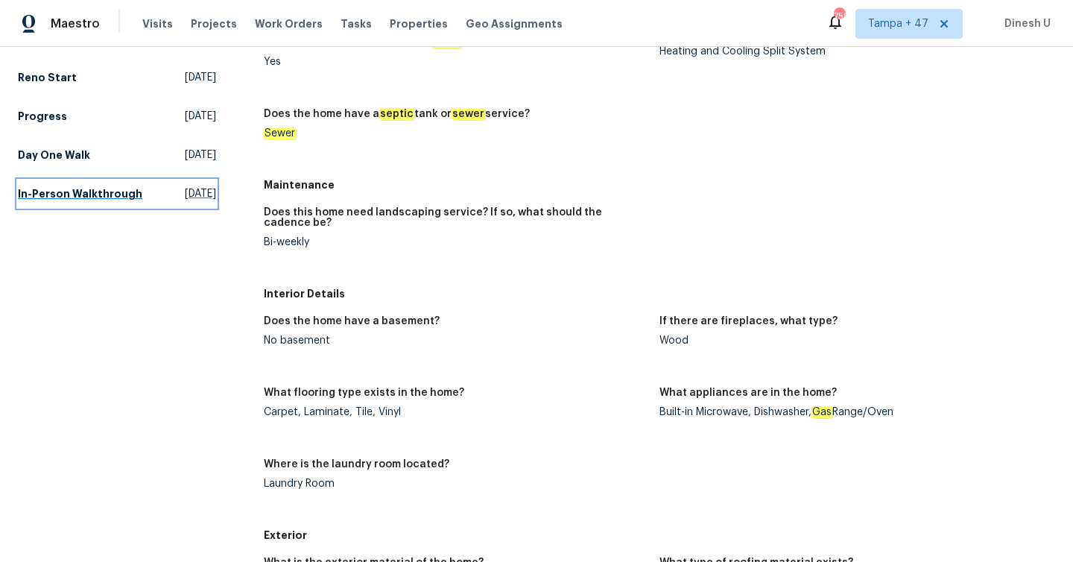
click at [178, 183] on link "In-Person Walkthrough [DATE]" at bounding box center [117, 193] width 198 height 27
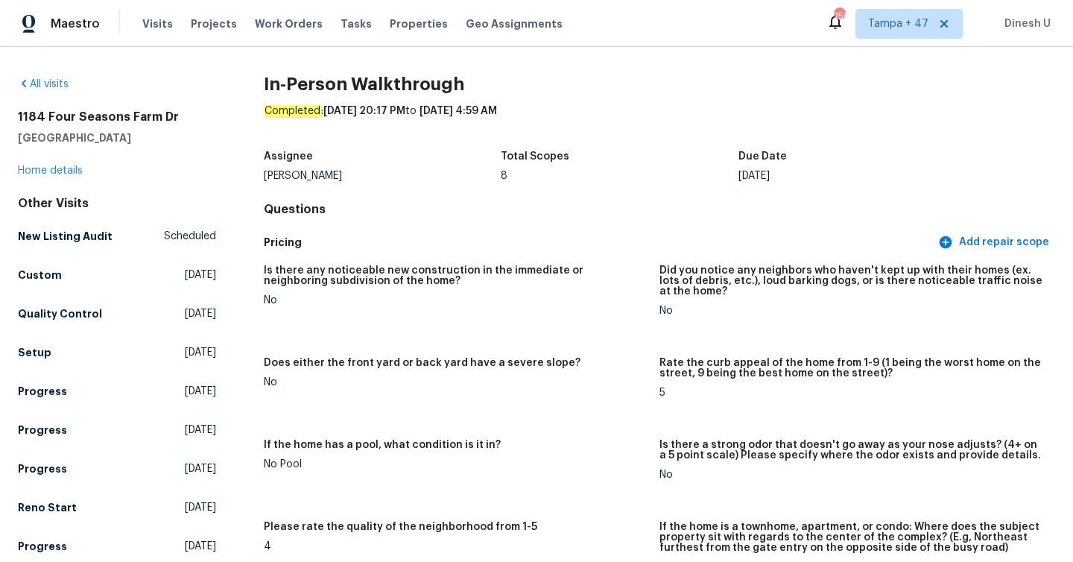
click at [178, 183] on div "All visits [STREET_ADDRESS][PERSON_NAME] Home details Other Visits New Listing …" at bounding box center [117, 337] width 198 height 521
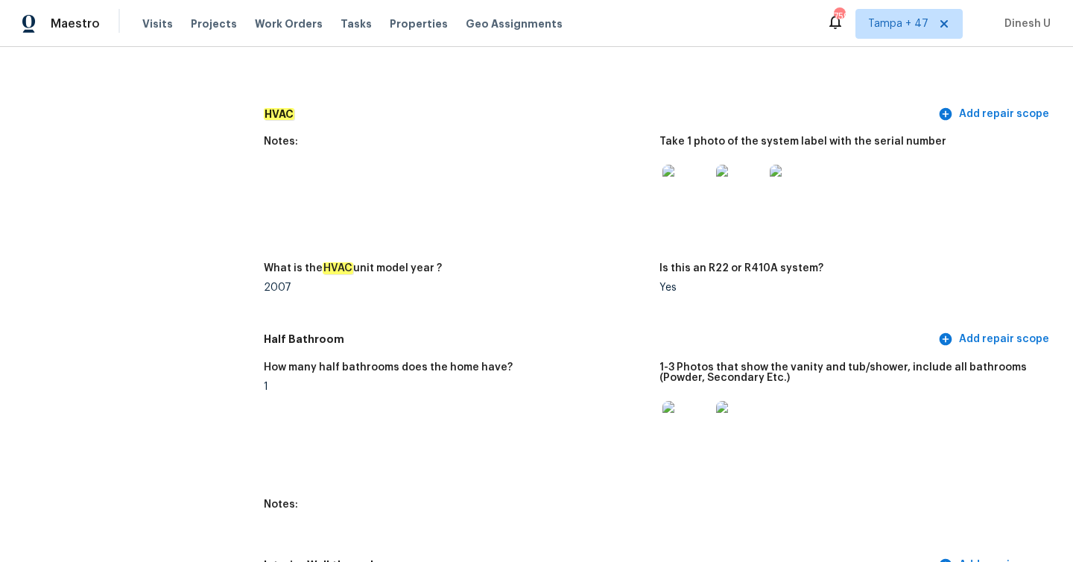
scroll to position [1343, 0]
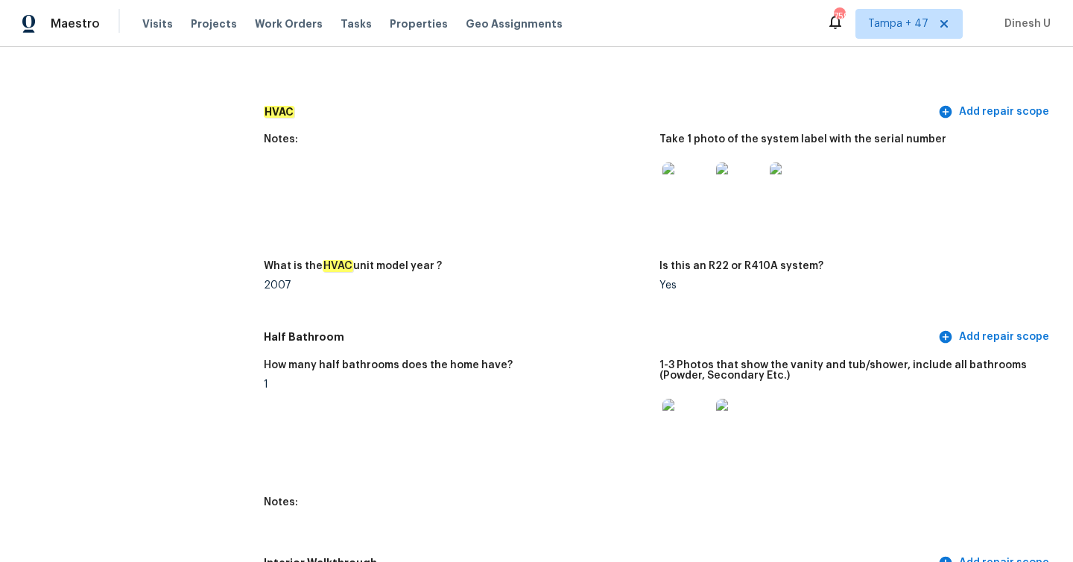
click at [688, 181] on img at bounding box center [686, 186] width 48 height 48
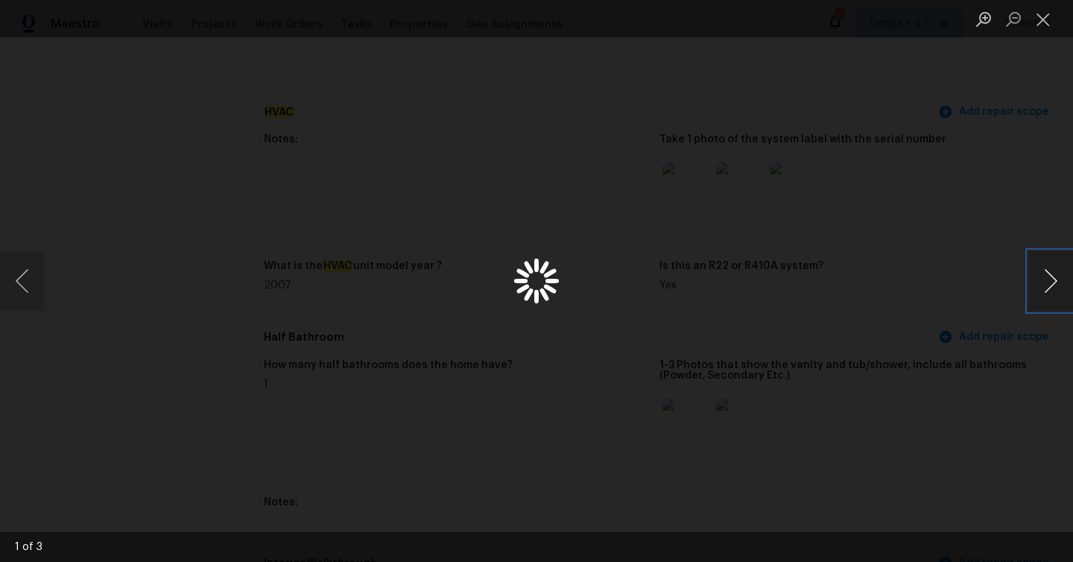
click at [1053, 281] on button "Next image" at bounding box center [1050, 281] width 45 height 60
click at [1038, 277] on button "Next image" at bounding box center [1050, 281] width 45 height 60
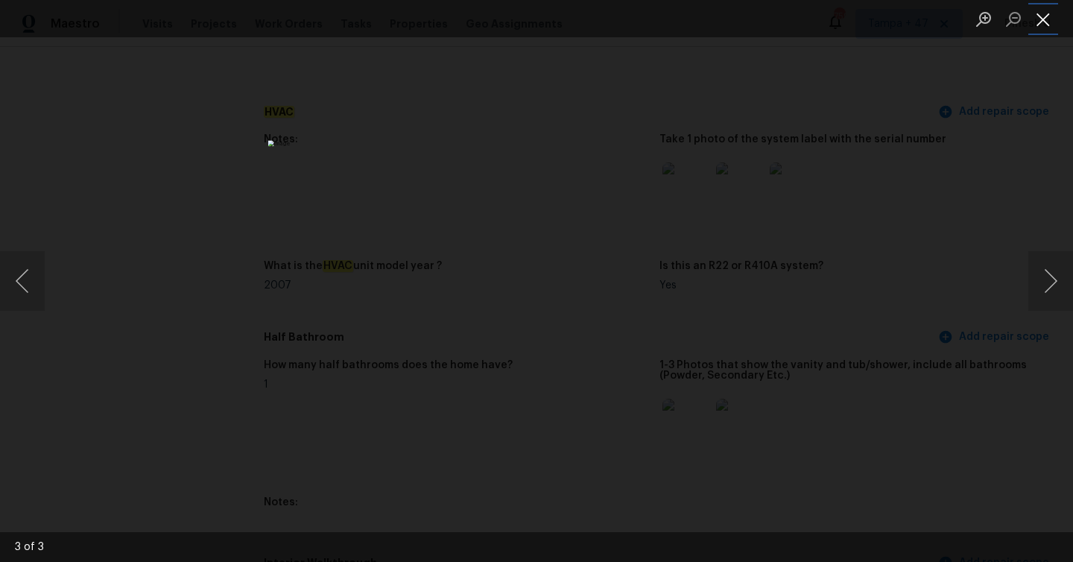
click at [1041, 16] on button "Close lightbox" at bounding box center [1043, 19] width 30 height 26
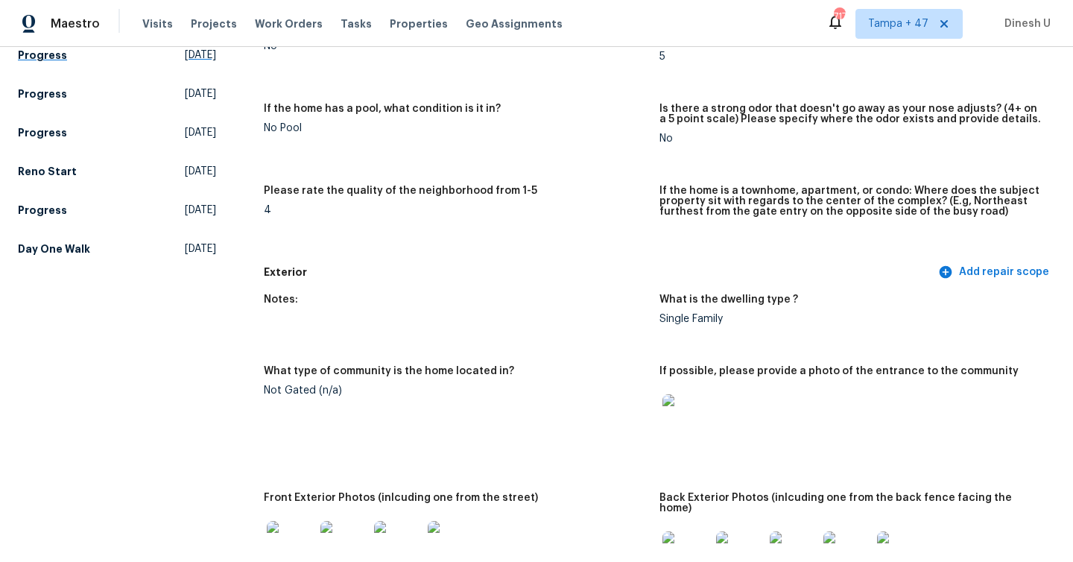
scroll to position [462, 0]
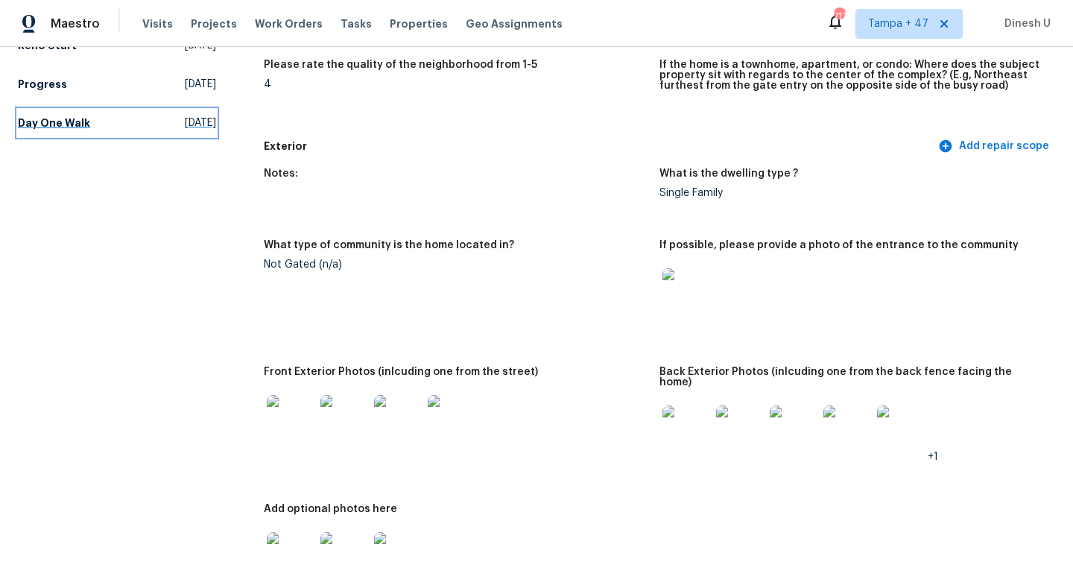
click at [185, 125] on span "[DATE]" at bounding box center [200, 122] width 31 height 15
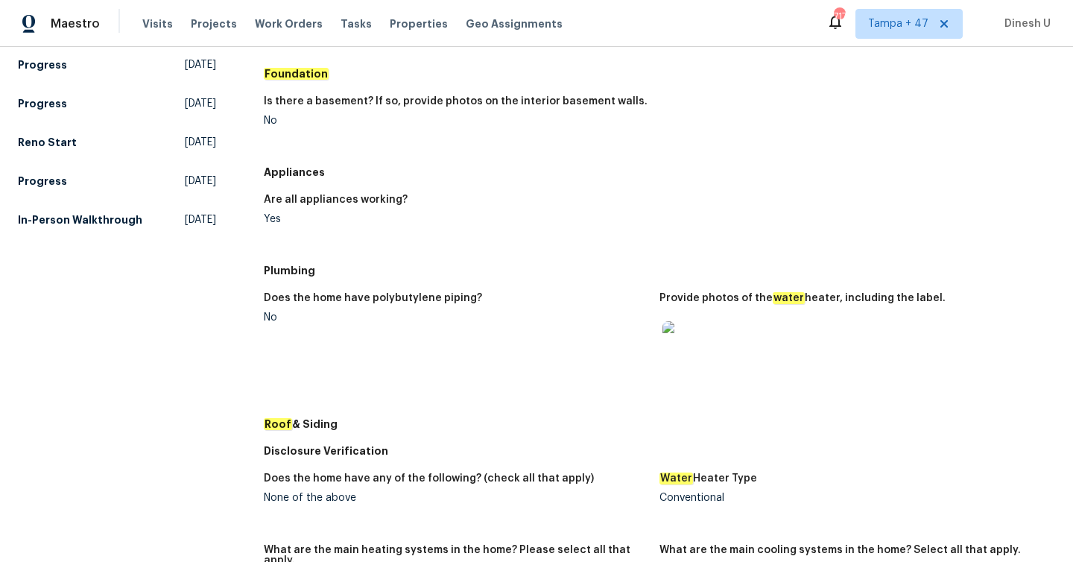
scroll to position [364, 0]
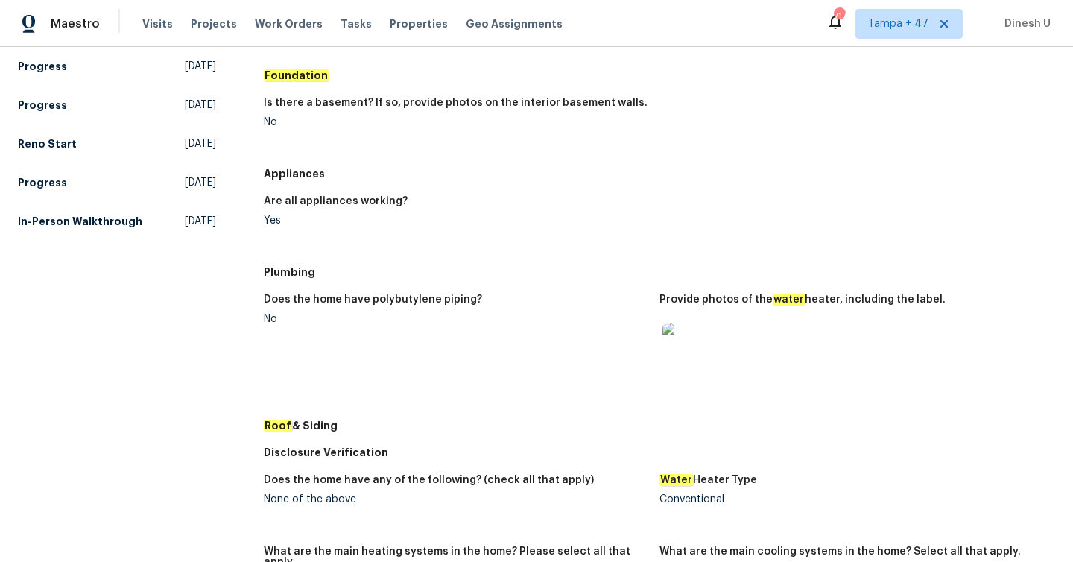
click at [693, 349] on img at bounding box center [686, 347] width 48 height 48
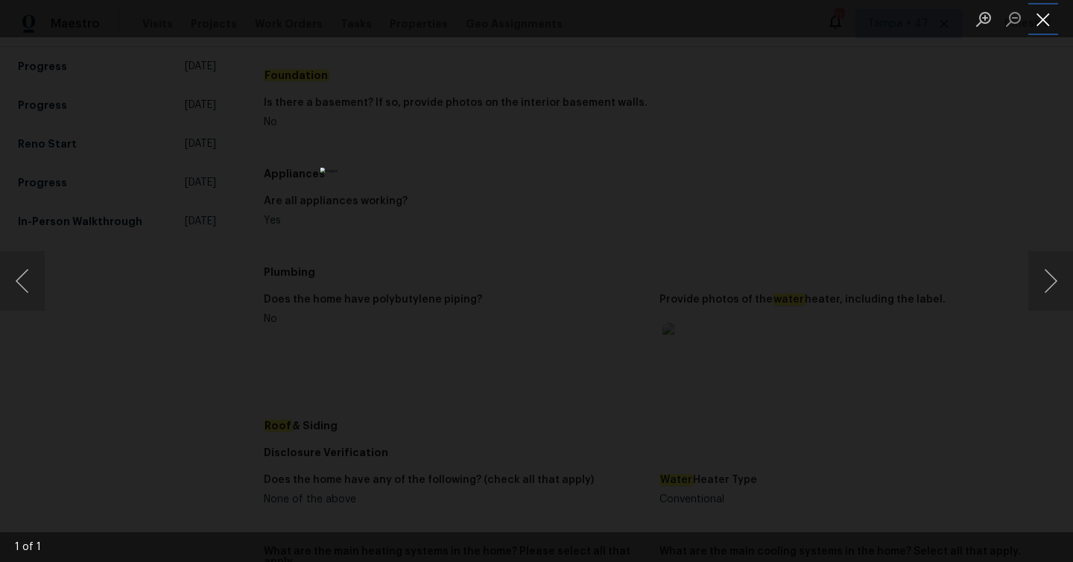
click at [1044, 15] on button "Close lightbox" at bounding box center [1043, 19] width 30 height 26
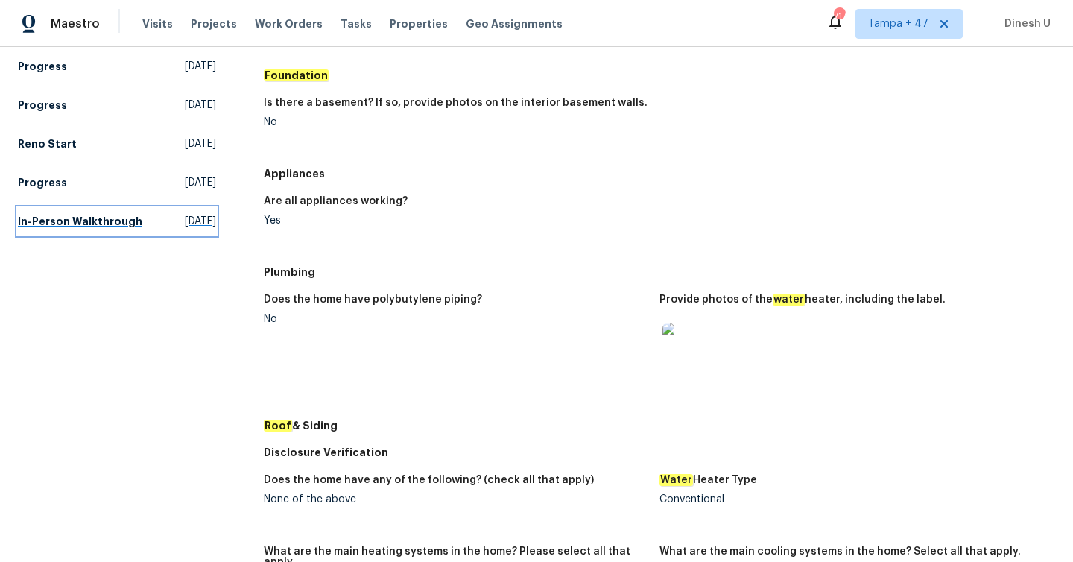
click at [185, 217] on span "[DATE]" at bounding box center [200, 221] width 31 height 15
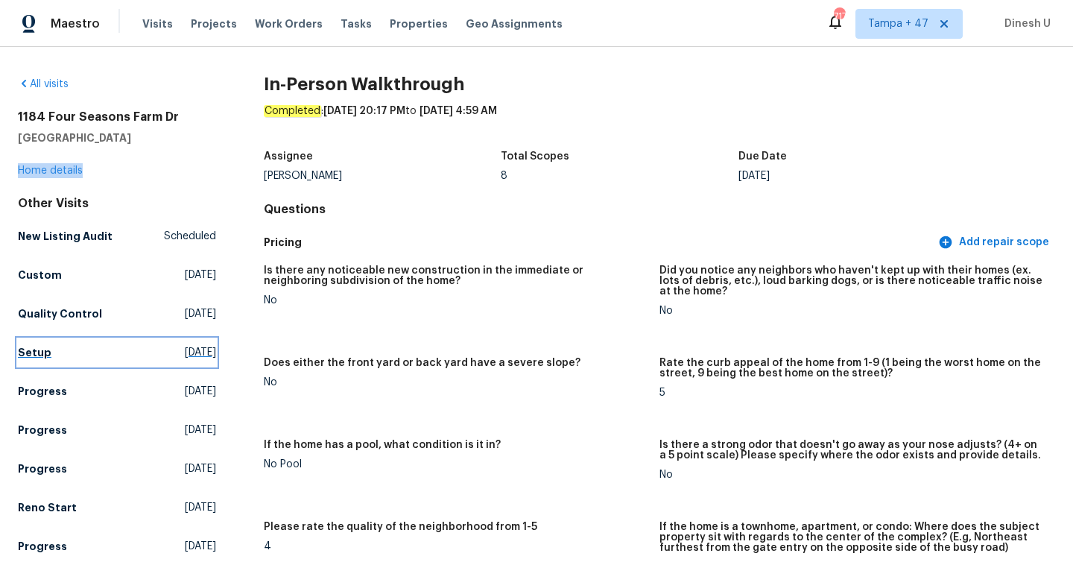
click at [191, 356] on span "[DATE]" at bounding box center [200, 352] width 31 height 15
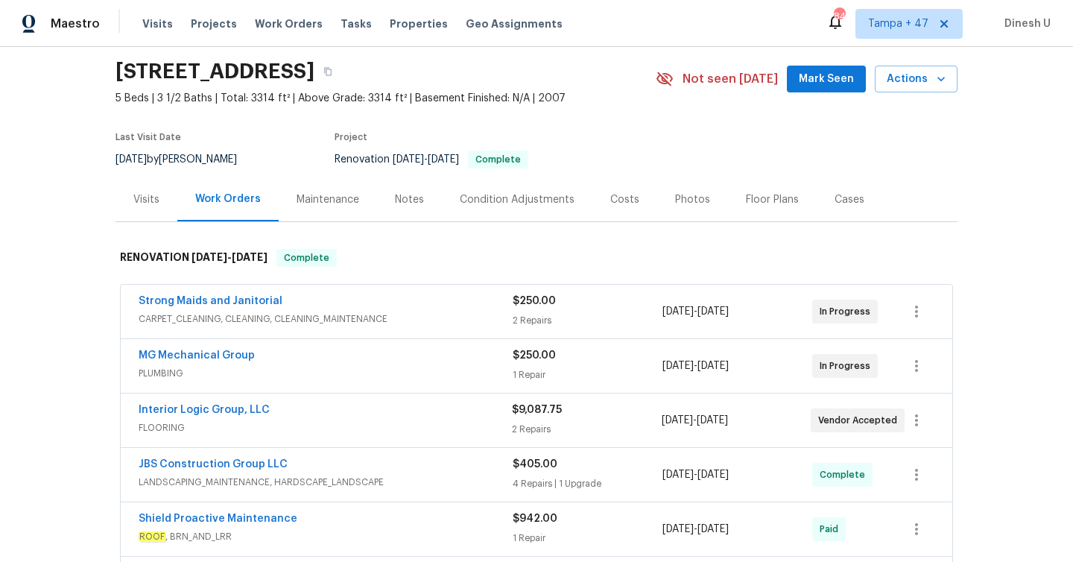
scroll to position [53, 0]
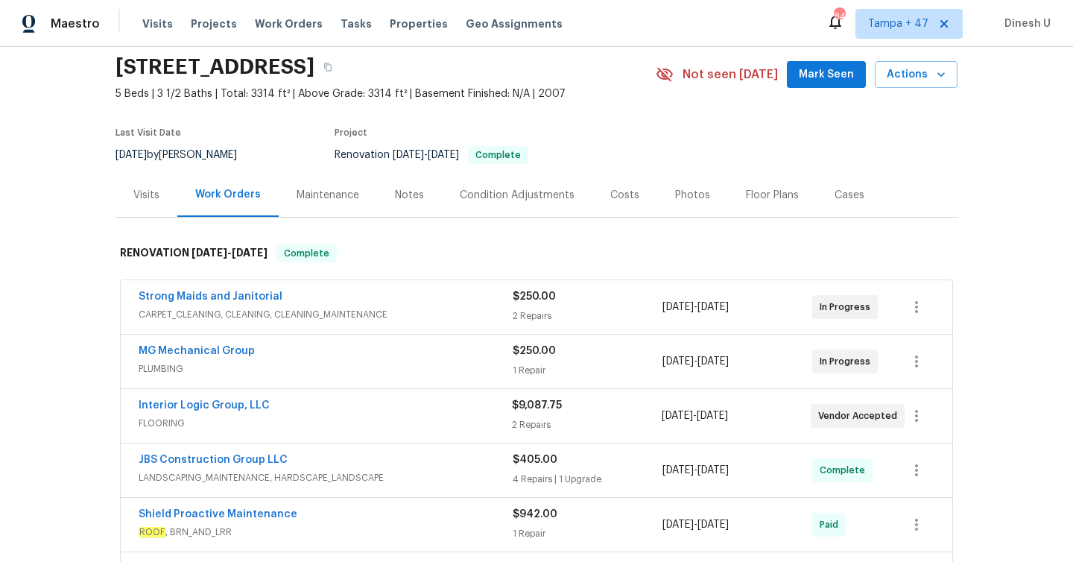
click at [535, 302] on div "$250.00" at bounding box center [587, 296] width 150 height 15
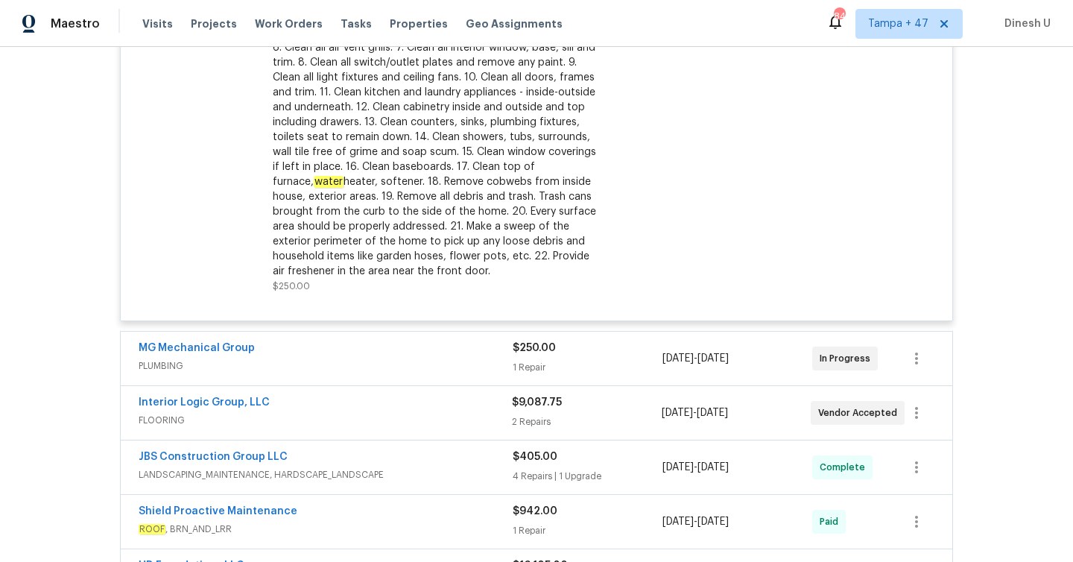
scroll to position [663, 0]
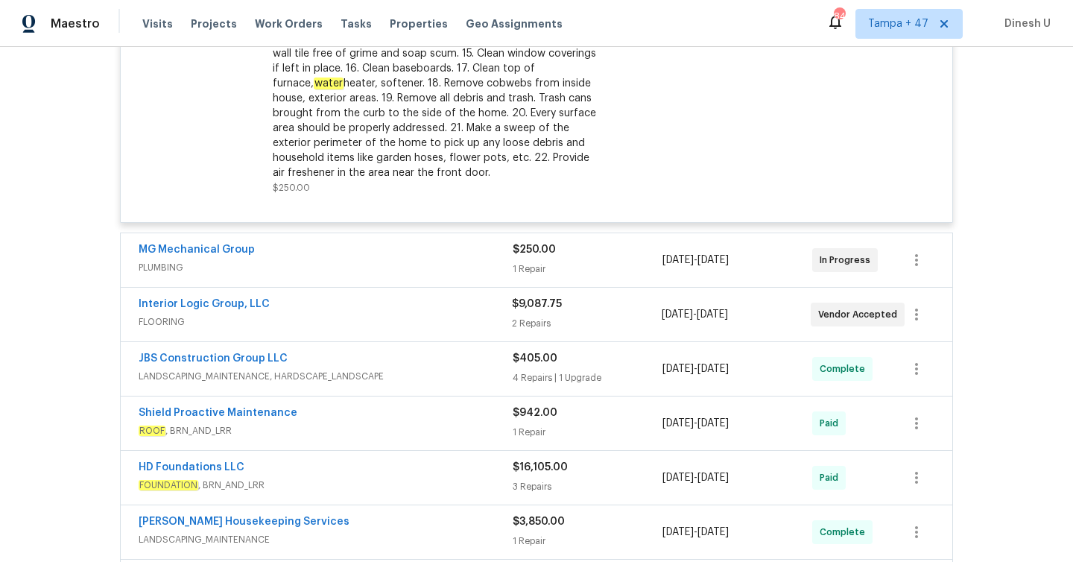
click at [521, 264] on div "1 Repair" at bounding box center [587, 268] width 150 height 15
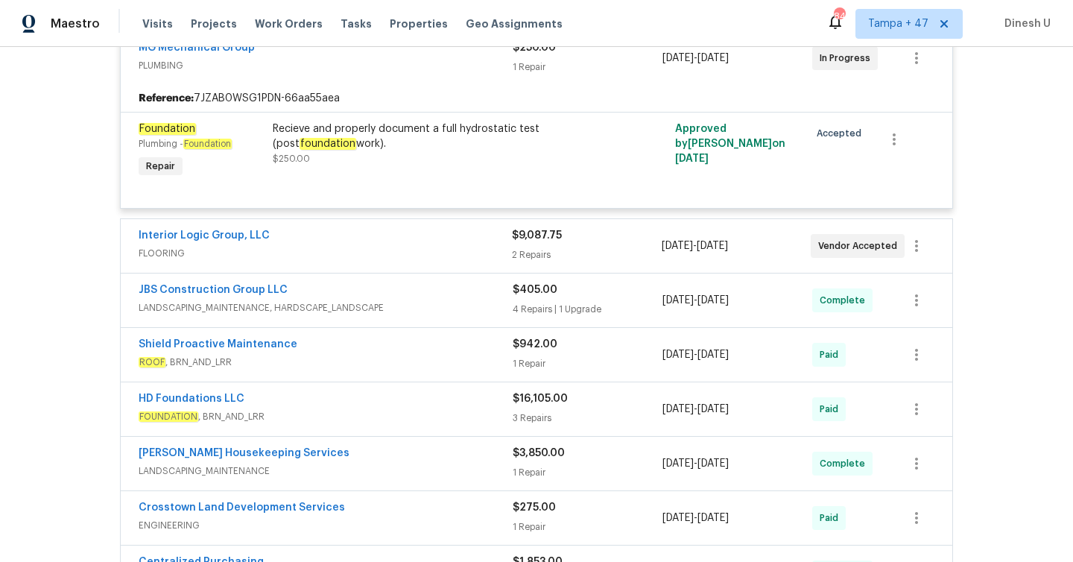
scroll to position [874, 0]
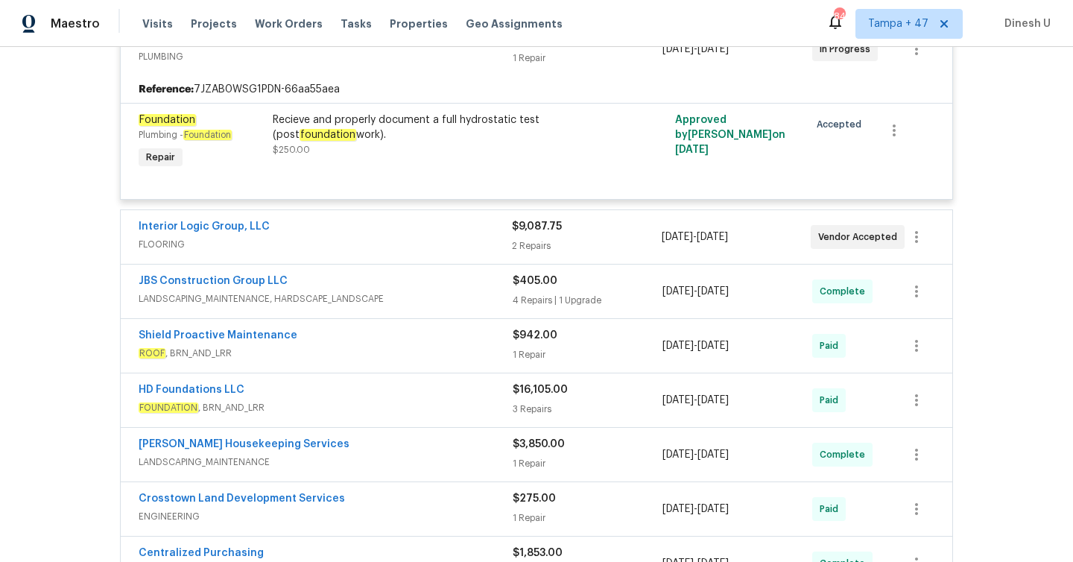
click at [533, 246] on div "2 Repairs" at bounding box center [586, 245] width 149 height 15
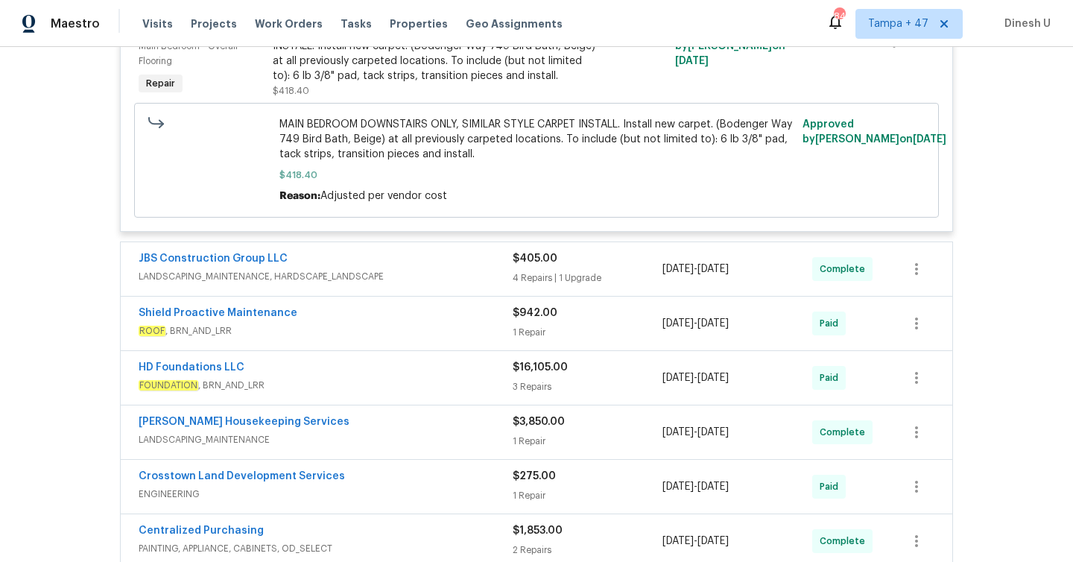
scroll to position [1553, 0]
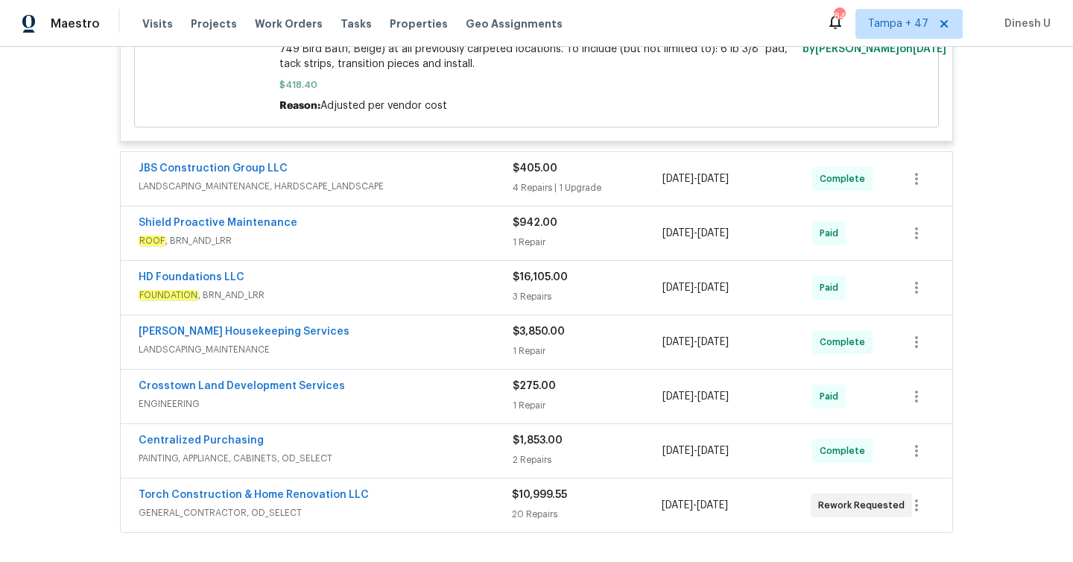
click at [528, 188] on div "4 Repairs | 1 Upgrade" at bounding box center [587, 187] width 150 height 15
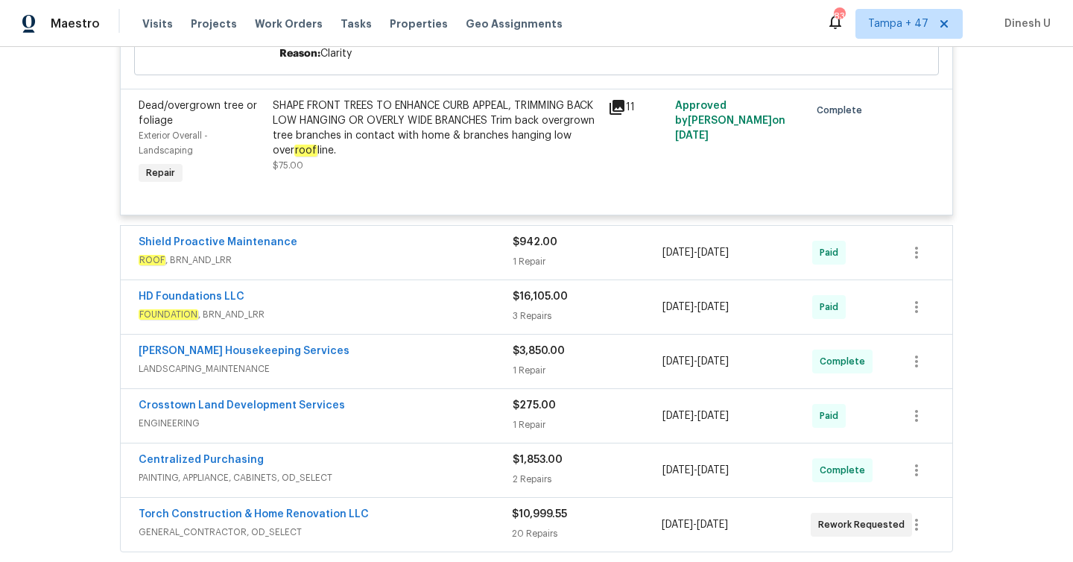
scroll to position [2337, 0]
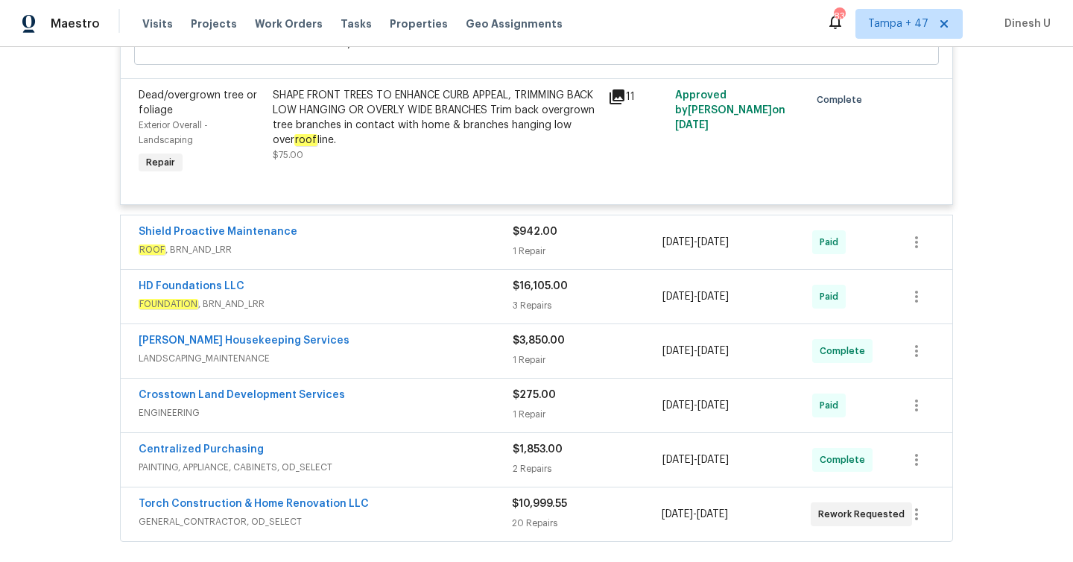
click at [531, 255] on div "1 Repair" at bounding box center [587, 251] width 150 height 15
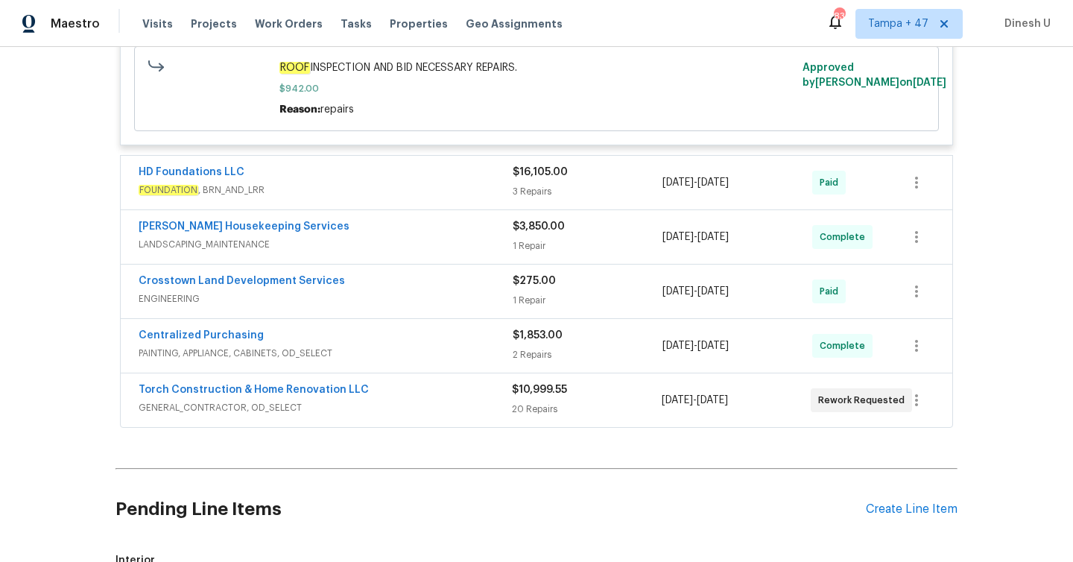
scroll to position [2700, 0]
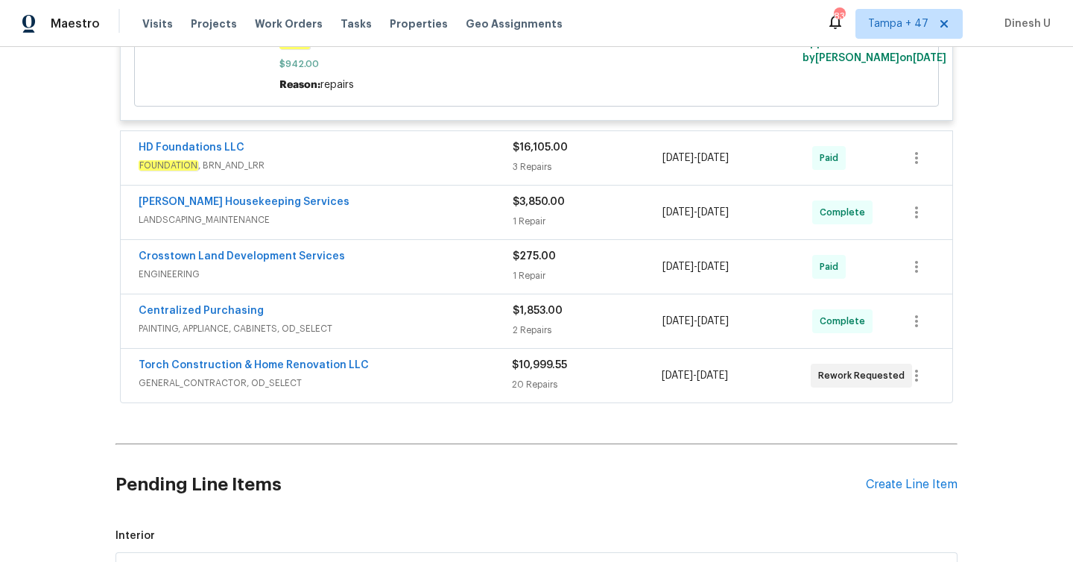
click at [524, 166] on div "$16,105.00 3 Repairs" at bounding box center [587, 158] width 150 height 36
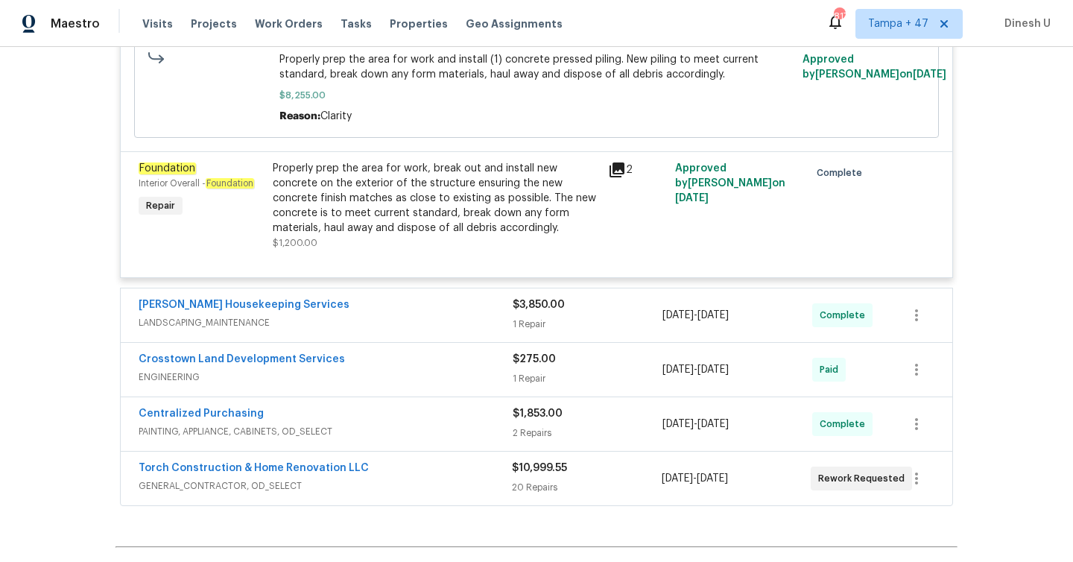
scroll to position [3092, 0]
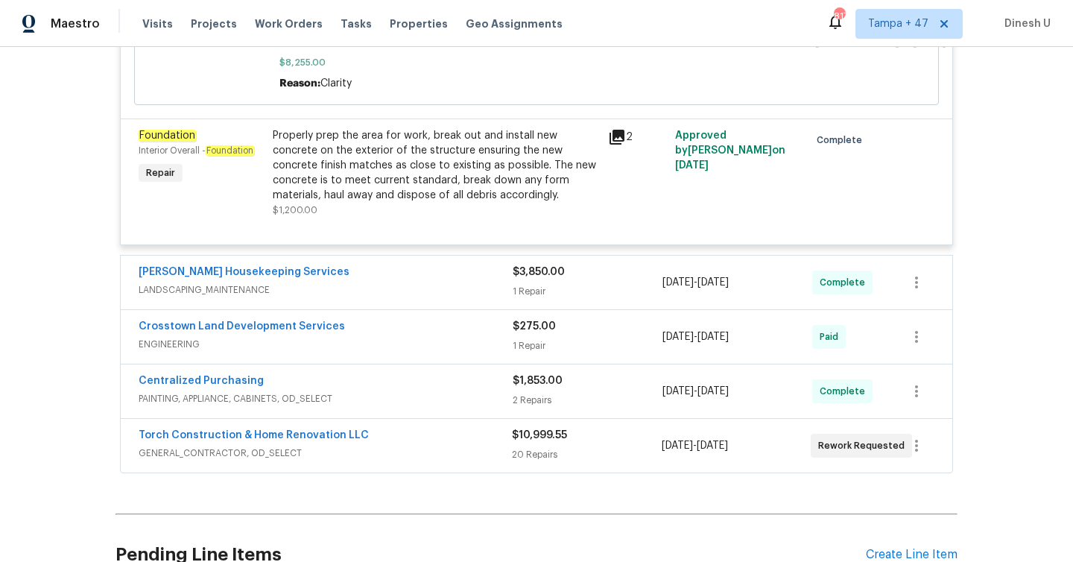
click at [519, 296] on div "1 Repair" at bounding box center [587, 291] width 150 height 15
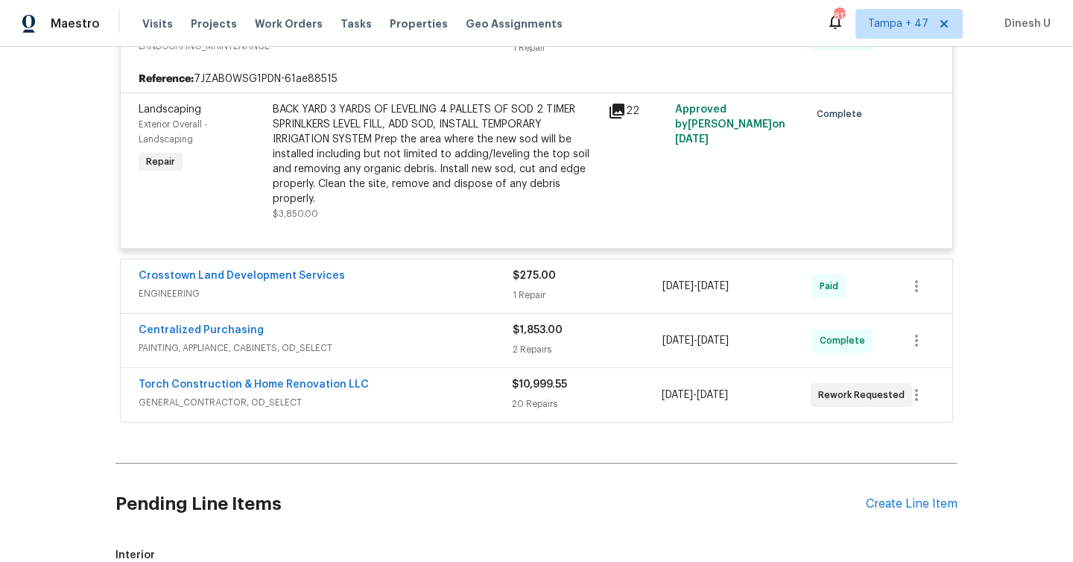
scroll to position [3368, 0]
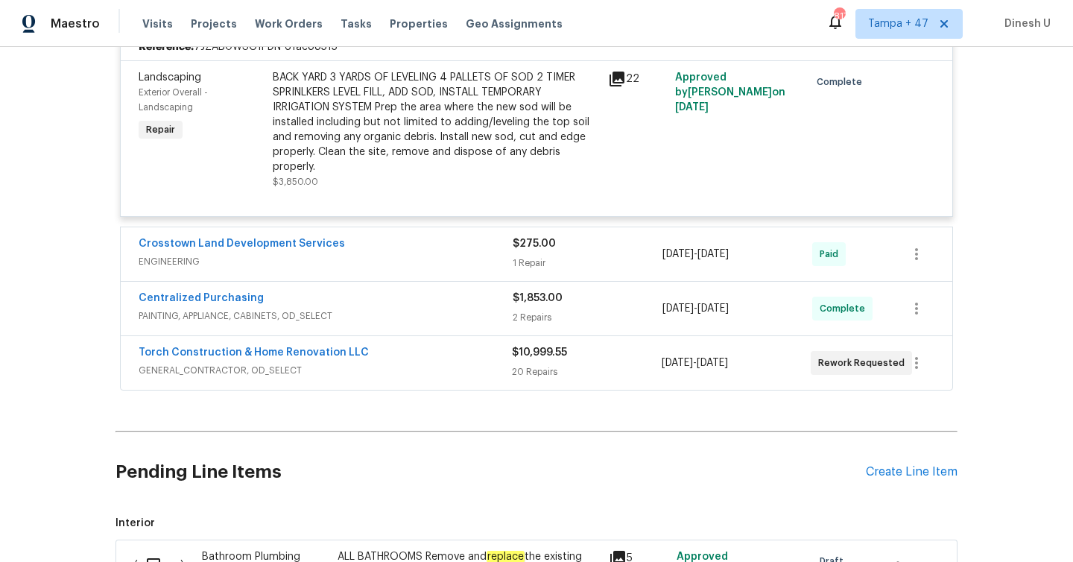
click at [523, 261] on div "$275.00 1 Repair" at bounding box center [587, 254] width 150 height 36
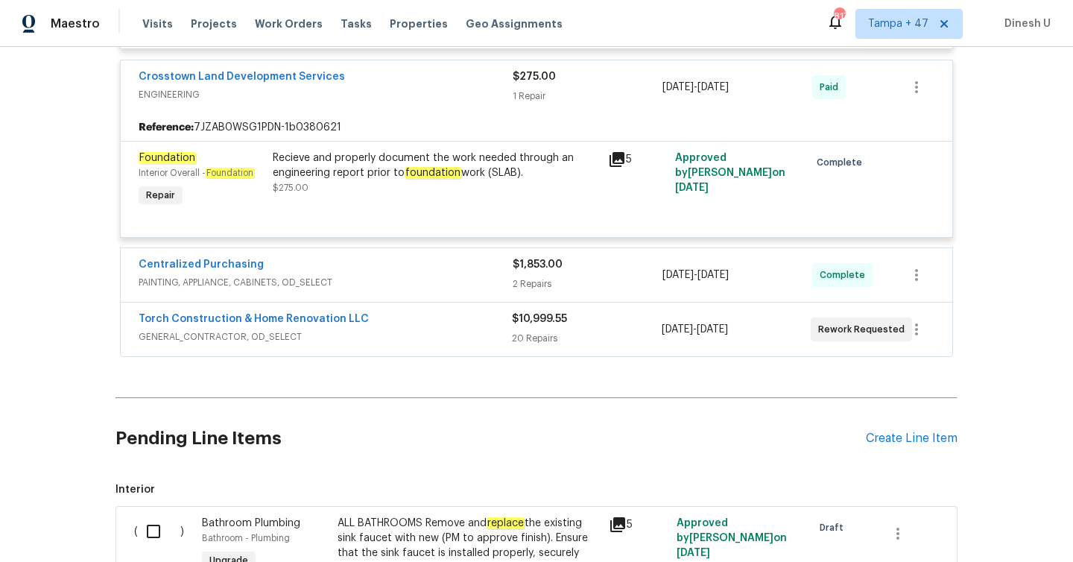
scroll to position [3537, 0]
click at [542, 282] on div "$1,853.00 2 Repairs" at bounding box center [587, 274] width 150 height 36
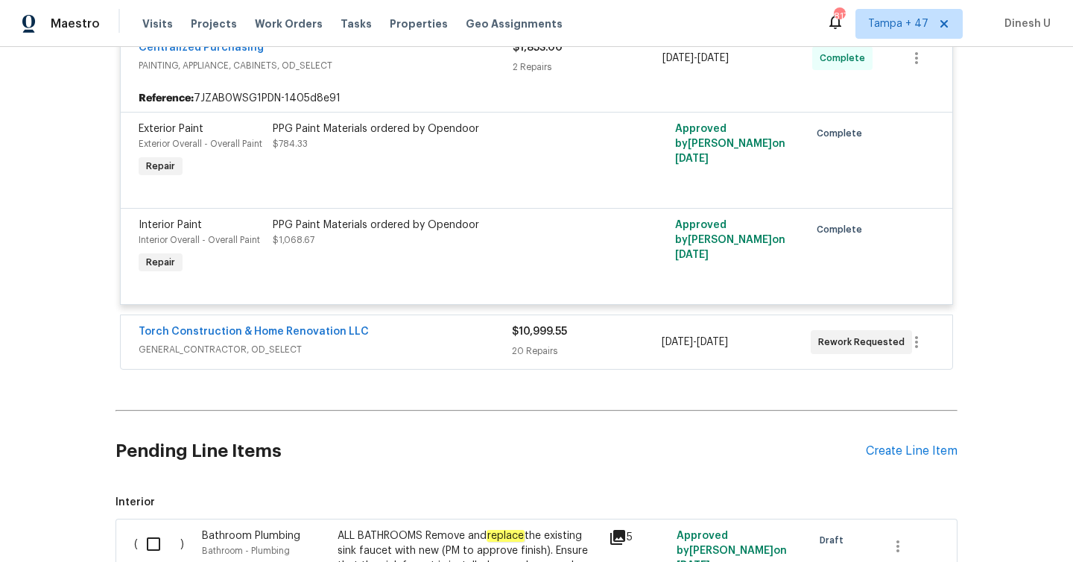
scroll to position [3768, 0]
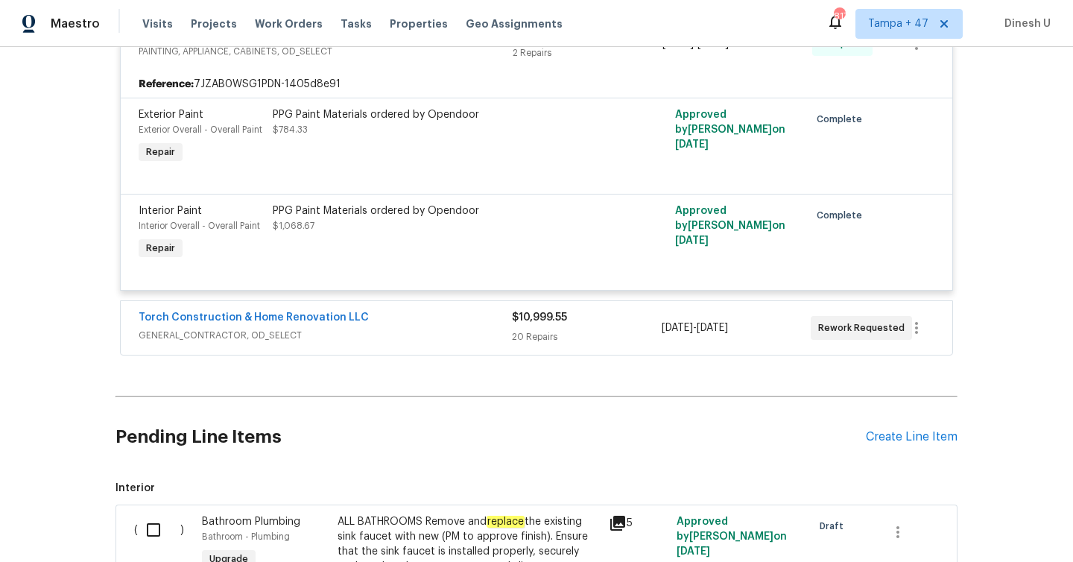
click at [527, 340] on div "20 Repairs" at bounding box center [586, 336] width 149 height 15
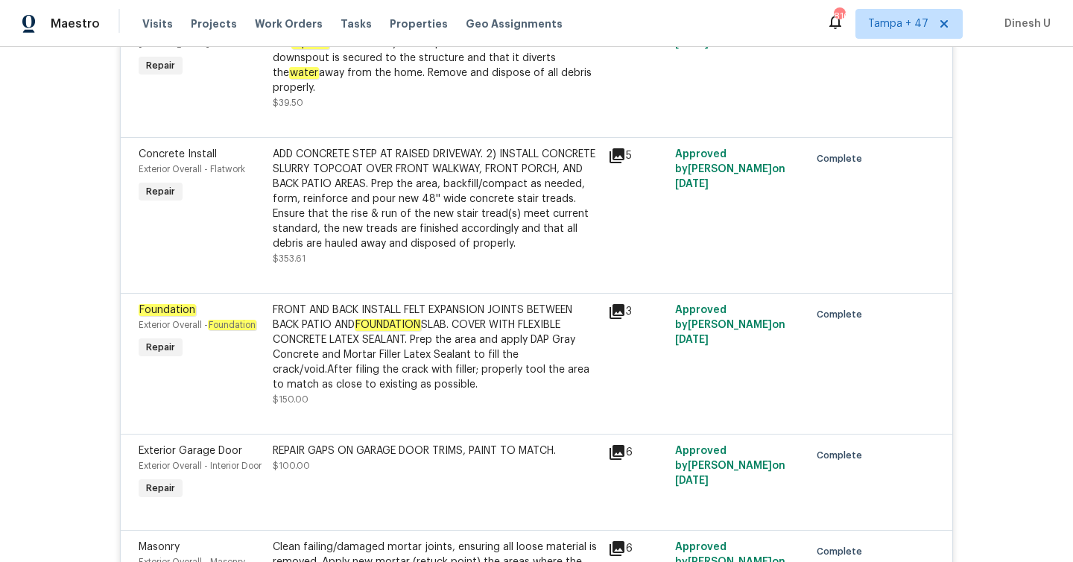
scroll to position [4850, 0]
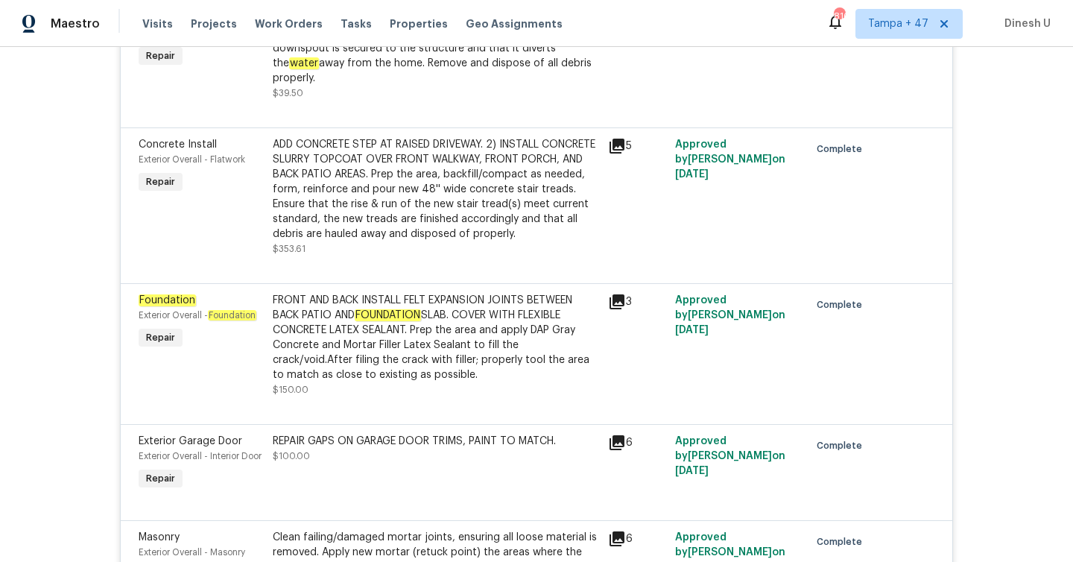
click at [614, 137] on icon at bounding box center [617, 146] width 18 height 18
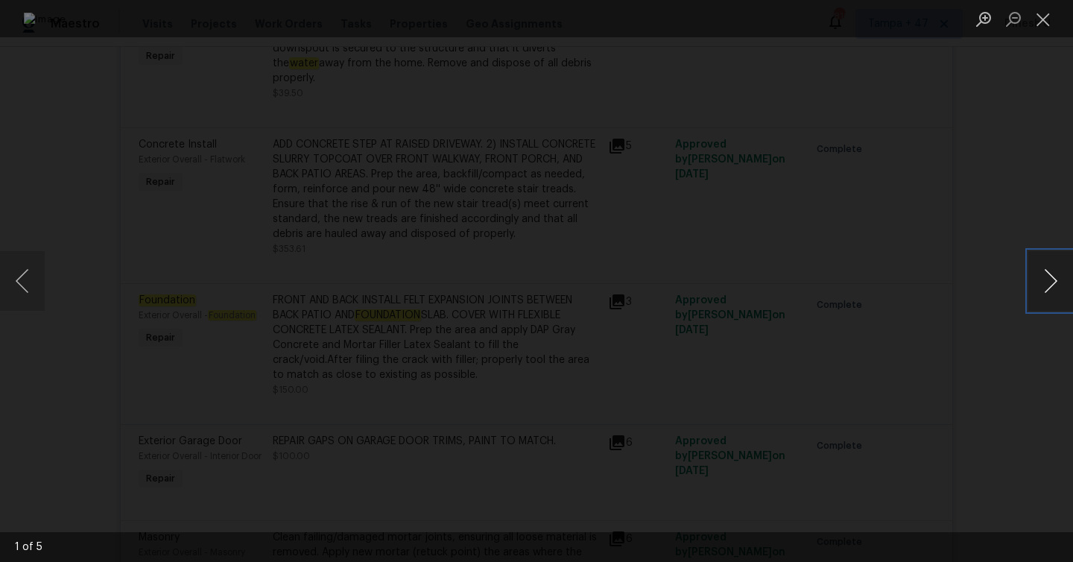
click at [1038, 285] on button "Next image" at bounding box center [1050, 281] width 45 height 60
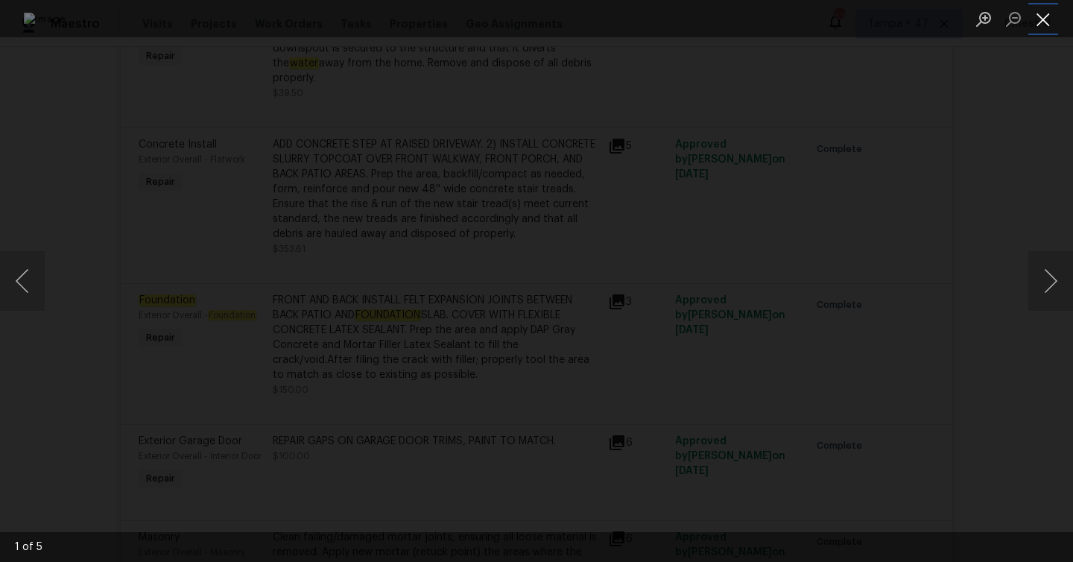
click at [1044, 21] on button "Close lightbox" at bounding box center [1043, 19] width 30 height 26
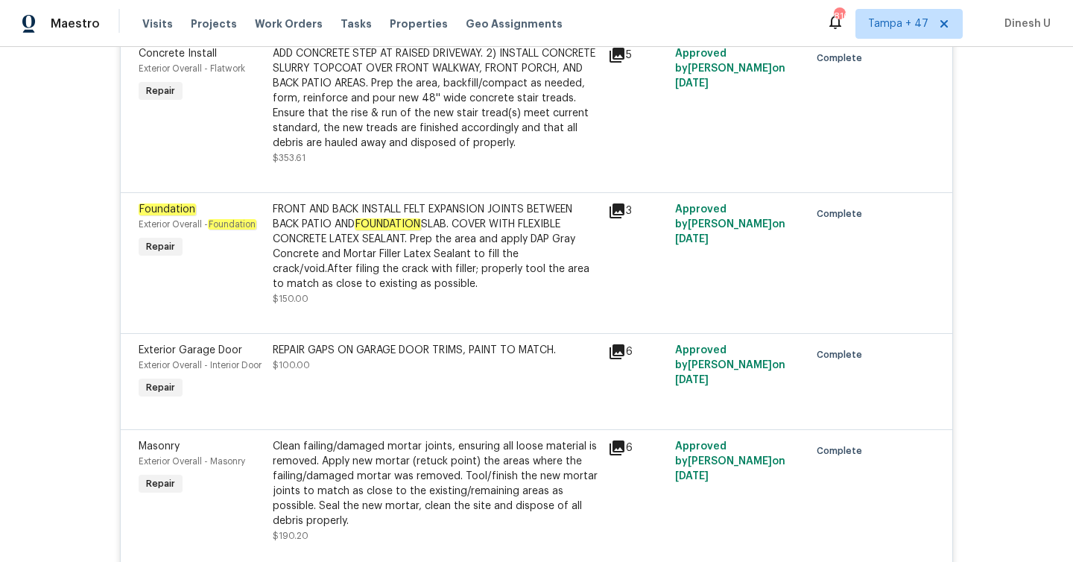
scroll to position [4955, 0]
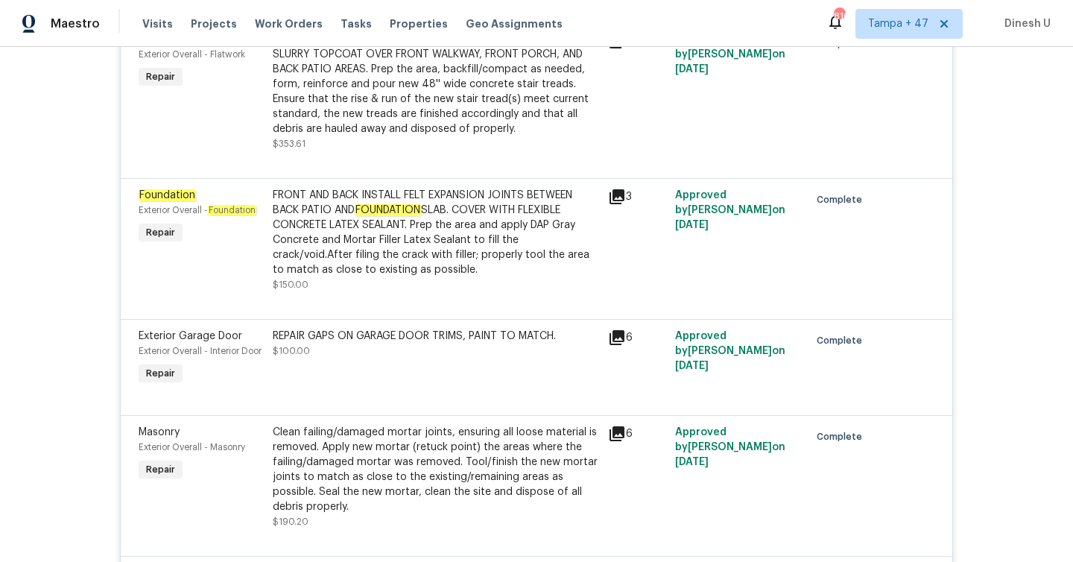
click at [617, 189] on icon at bounding box center [616, 196] width 15 height 15
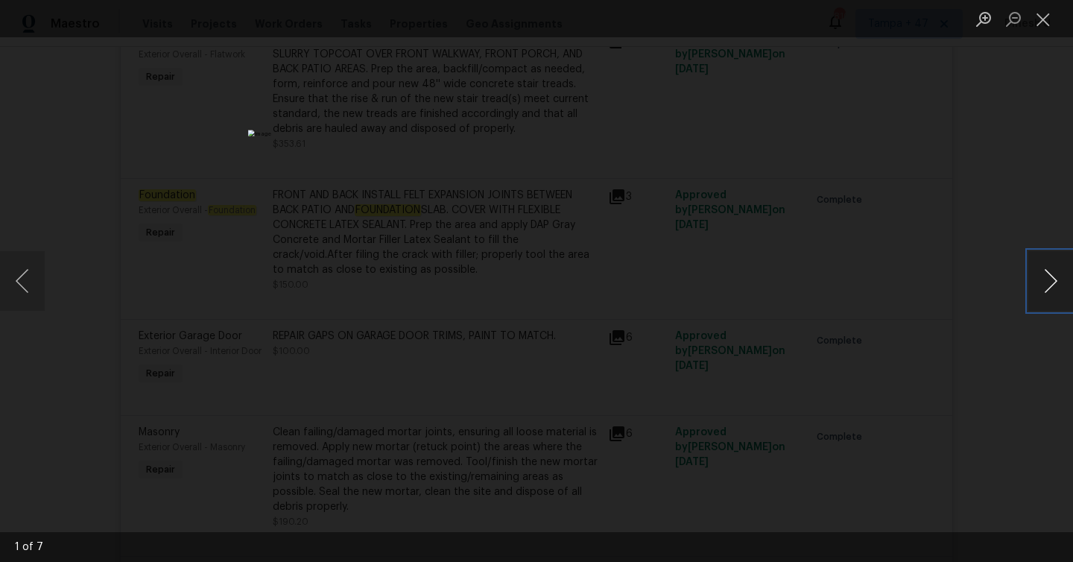
click at [1043, 286] on button "Next image" at bounding box center [1050, 281] width 45 height 60
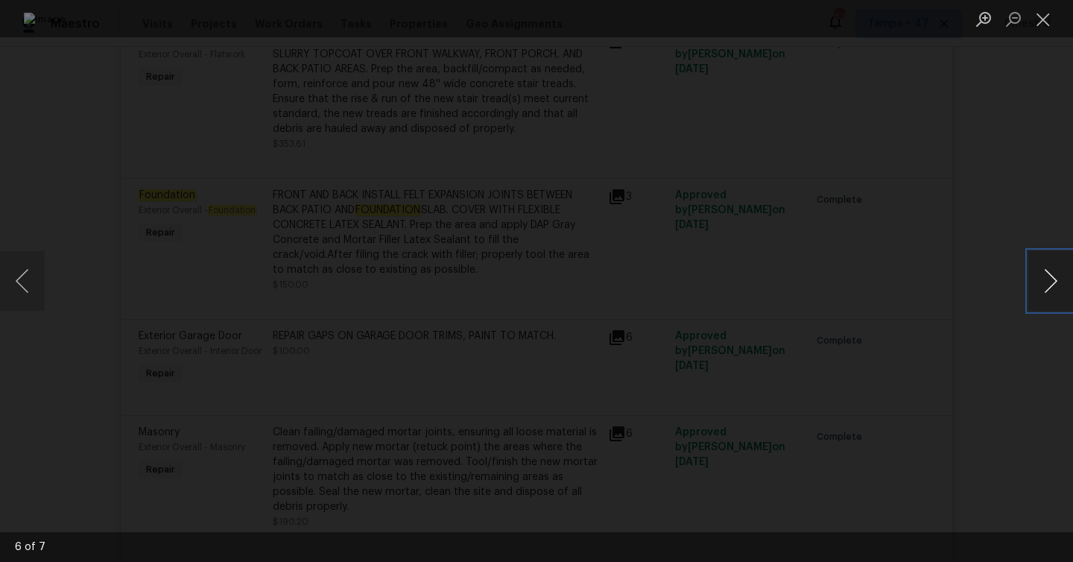
click at [1043, 286] on button "Next image" at bounding box center [1050, 281] width 45 height 60
click at [1046, 19] on button "Close lightbox" at bounding box center [1043, 19] width 30 height 26
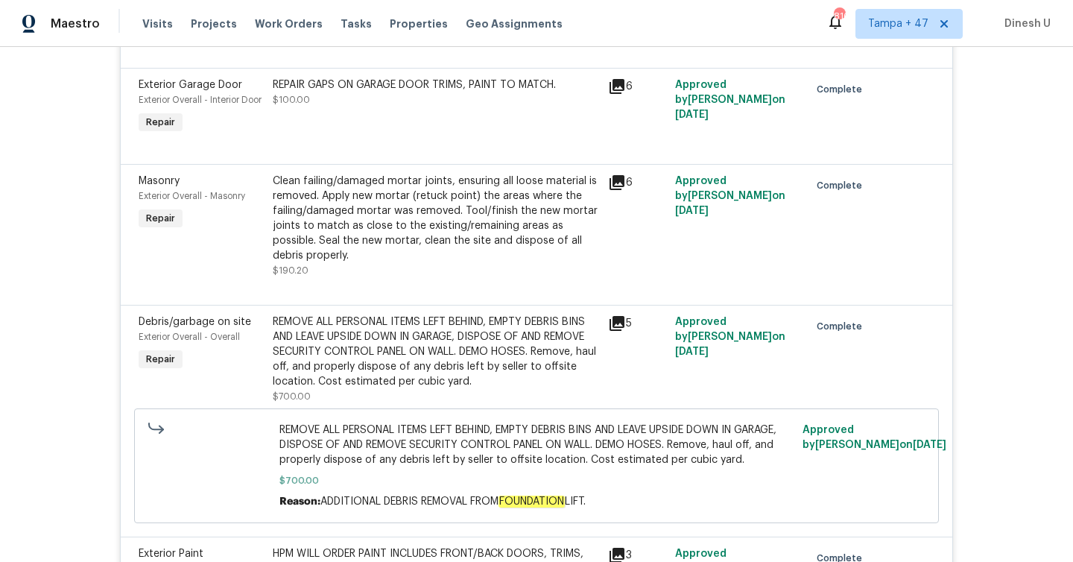
scroll to position [5228, 0]
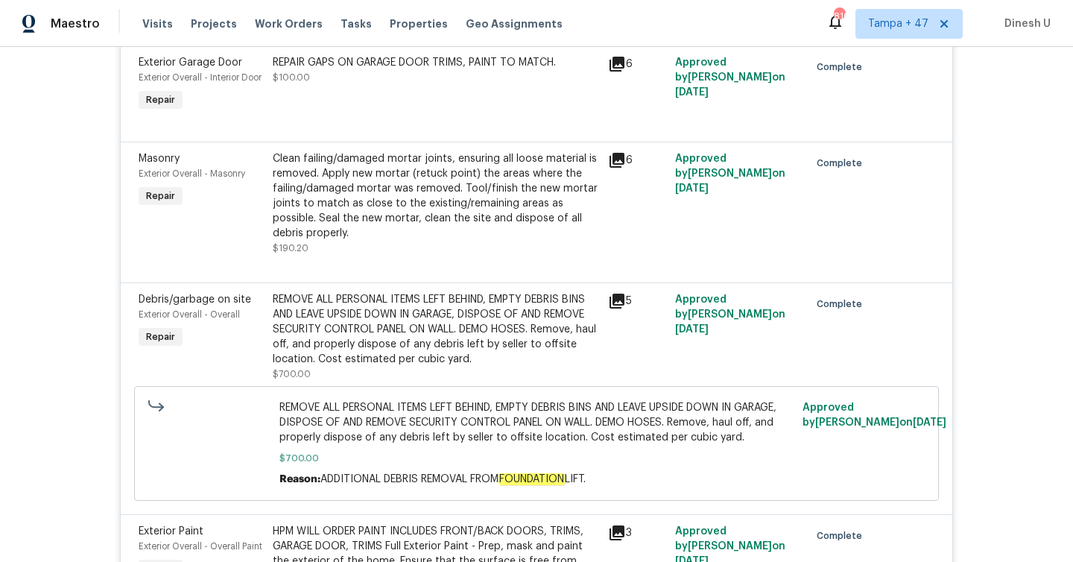
click at [622, 157] on icon at bounding box center [616, 160] width 15 height 15
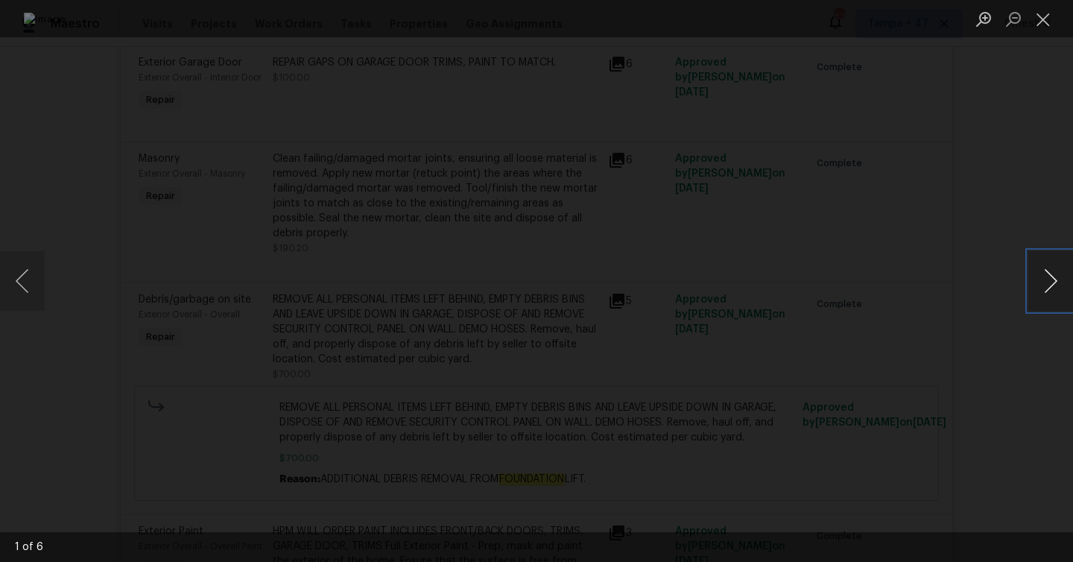
click at [1054, 276] on button "Next image" at bounding box center [1050, 281] width 45 height 60
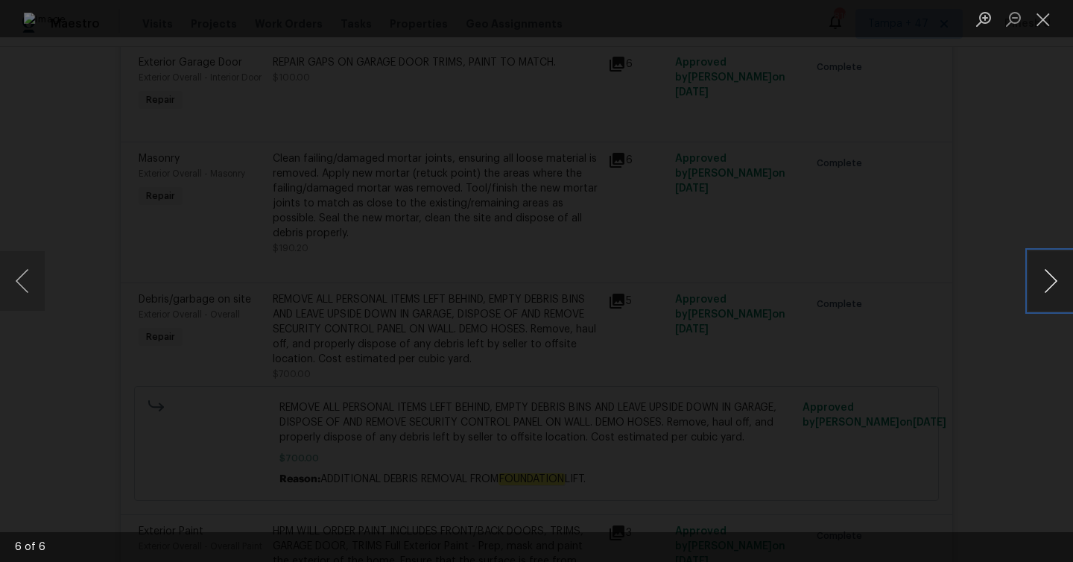
click at [1054, 276] on button "Next image" at bounding box center [1050, 281] width 45 height 60
click at [1047, 17] on button "Close lightbox" at bounding box center [1043, 19] width 30 height 26
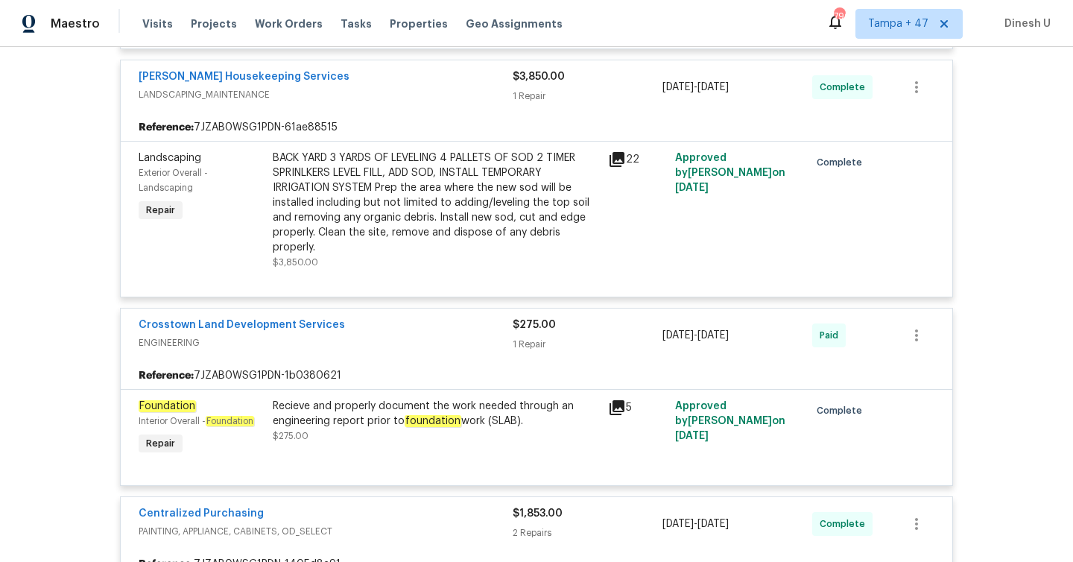
scroll to position [3383, 0]
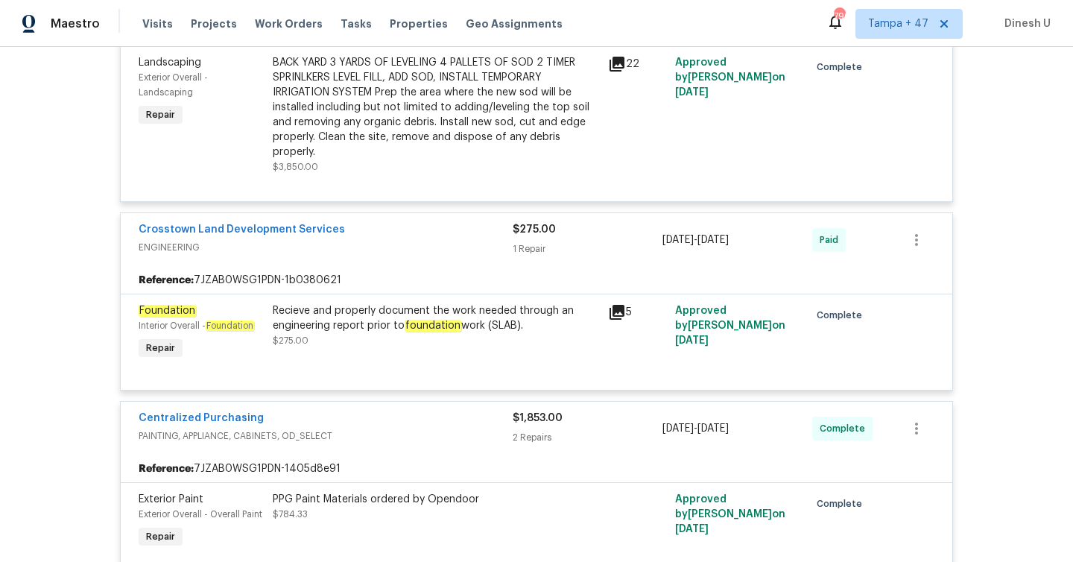
click at [615, 317] on icon at bounding box center [616, 312] width 15 height 15
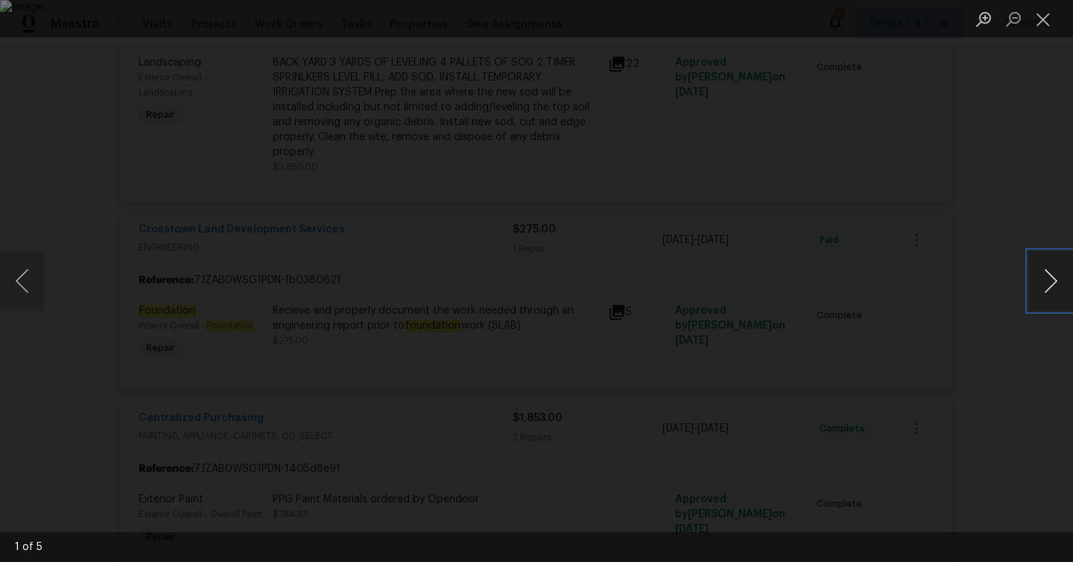
click at [1043, 262] on button "Next image" at bounding box center [1050, 281] width 45 height 60
click at [1037, 36] on li "Lightbox" at bounding box center [1043, 18] width 30 height 37
click at [1038, 21] on button "Close lightbox" at bounding box center [1043, 19] width 30 height 26
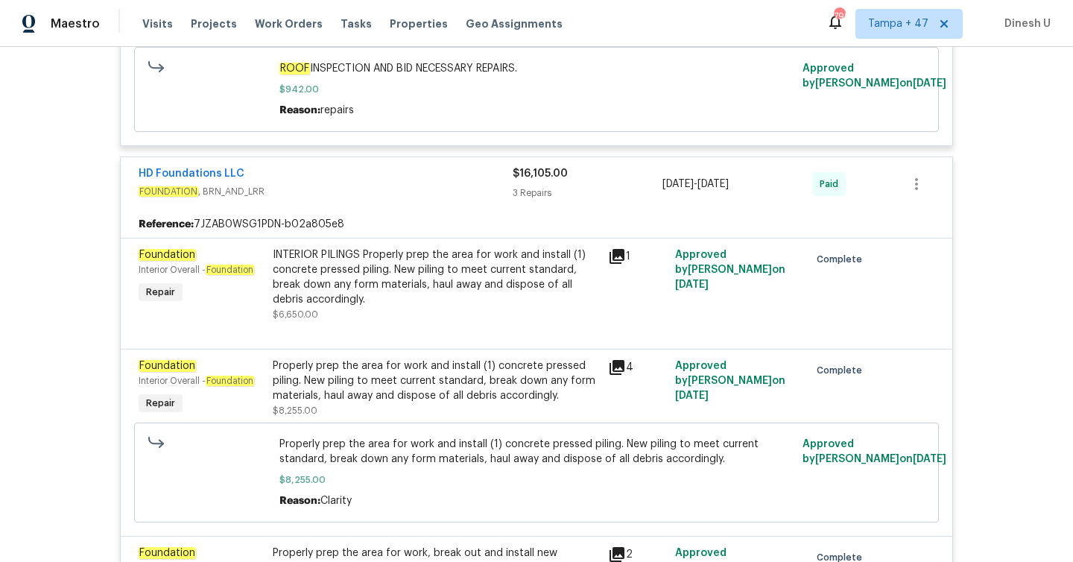
scroll to position [691, 0]
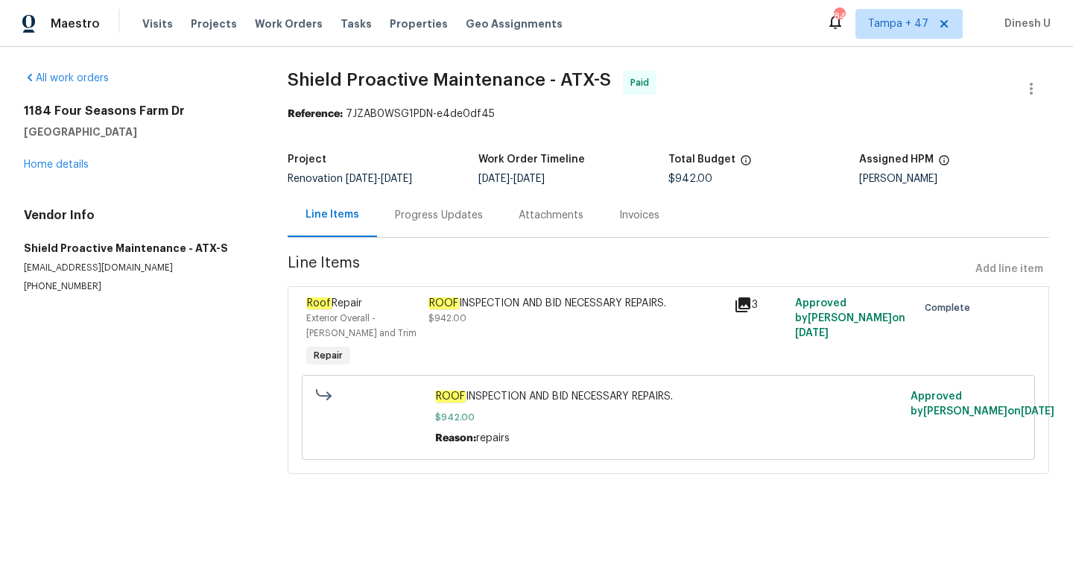
click at [421, 215] on div "Progress Updates" at bounding box center [439, 215] width 88 height 15
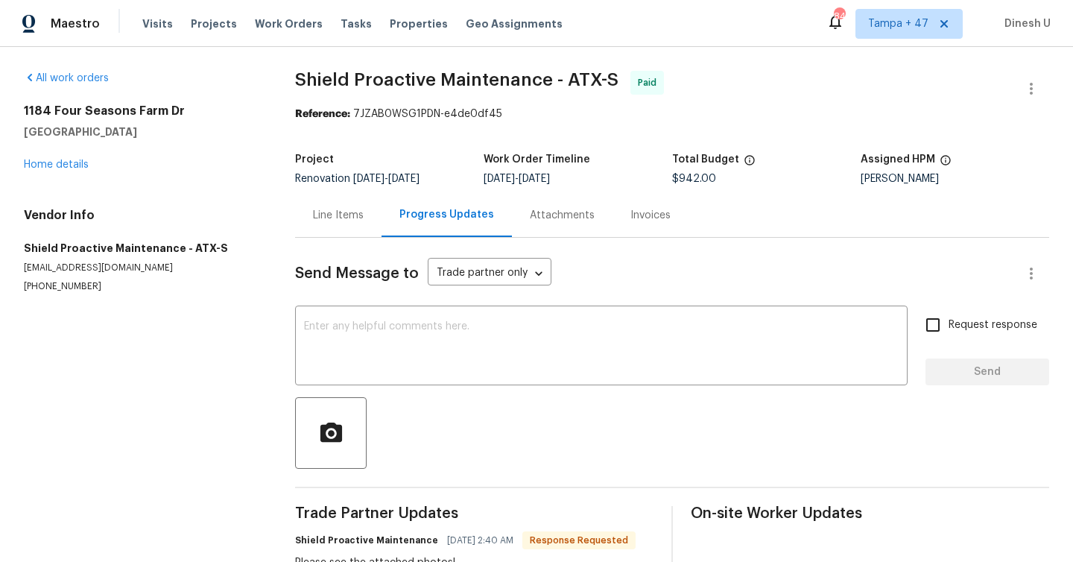
click at [336, 216] on div "Line Items" at bounding box center [338, 215] width 51 height 15
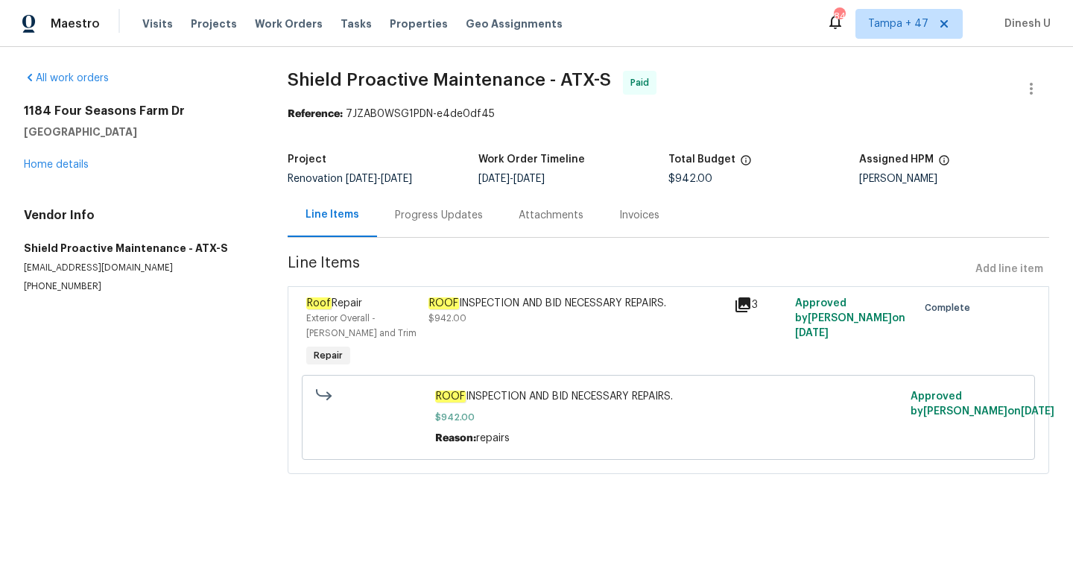
click at [543, 300] on div "ROOF INSPECTION AND BID NECESSARY REPAIRS." at bounding box center [576, 303] width 296 height 15
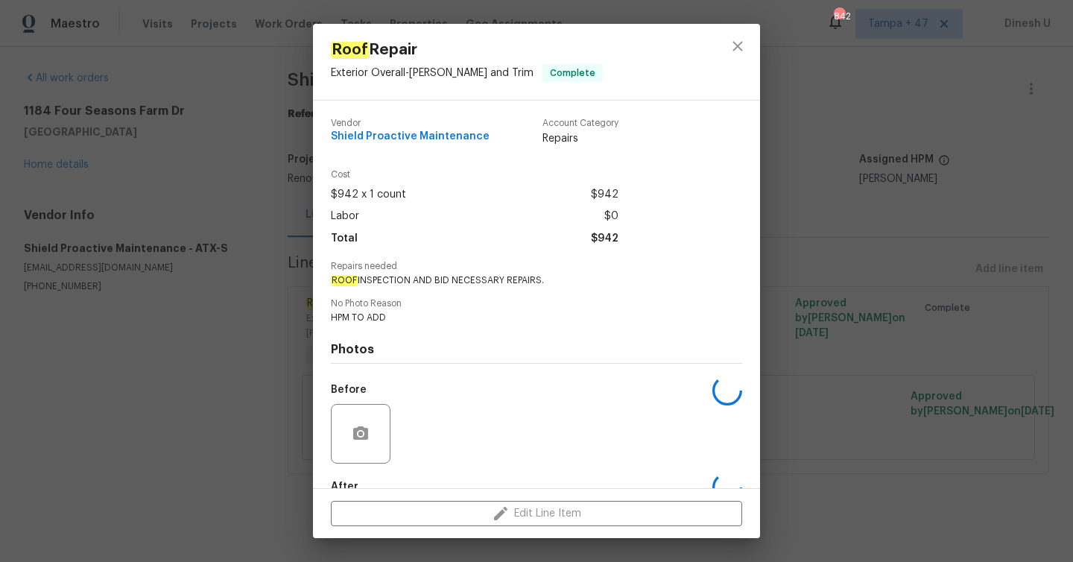
click at [543, 300] on span "No Photo Reason" at bounding box center [536, 304] width 411 height 10
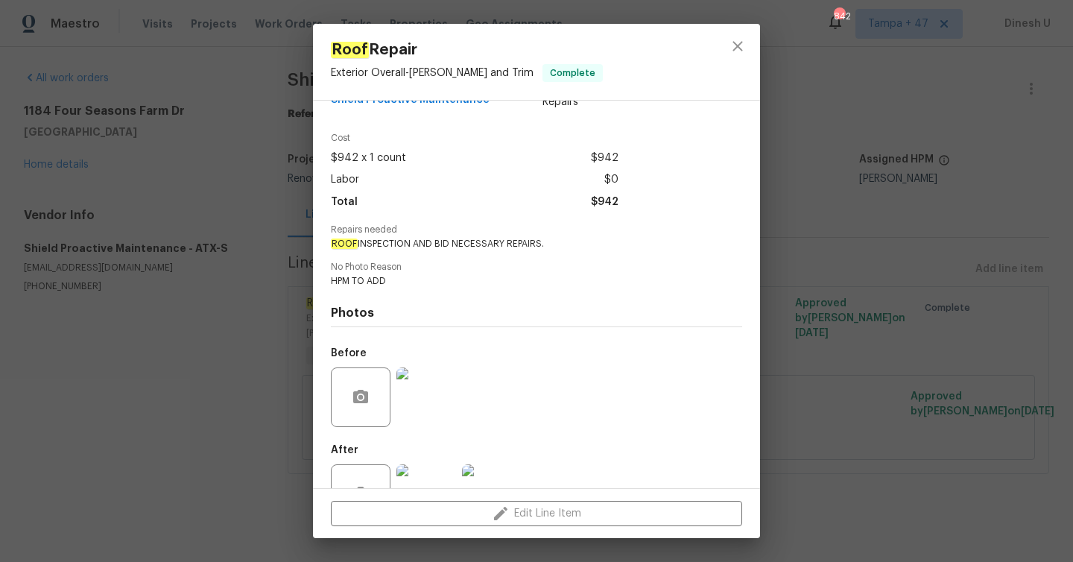
scroll to position [87, 0]
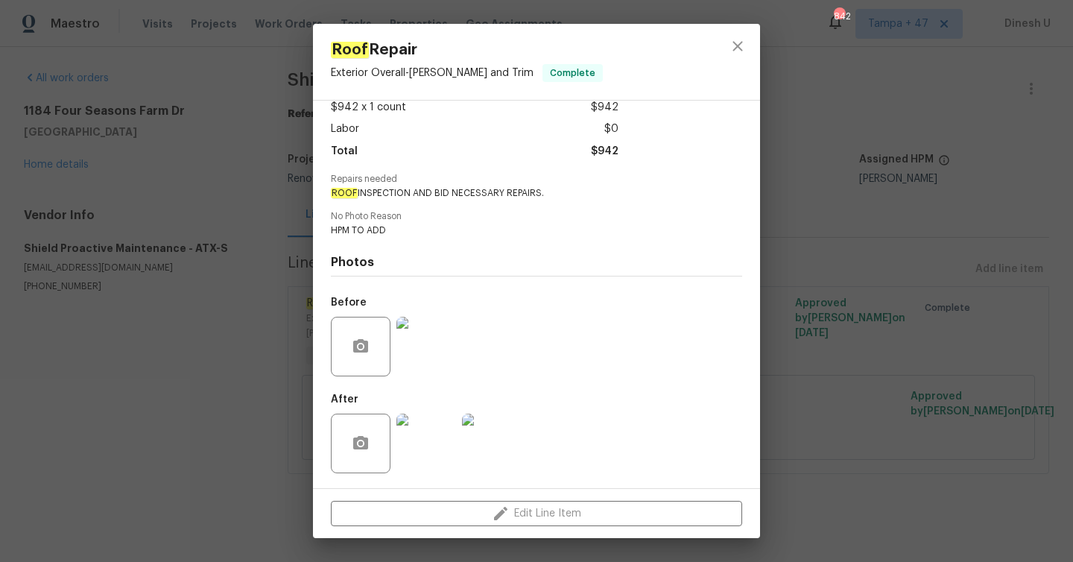
click at [419, 441] on img at bounding box center [426, 443] width 60 height 60
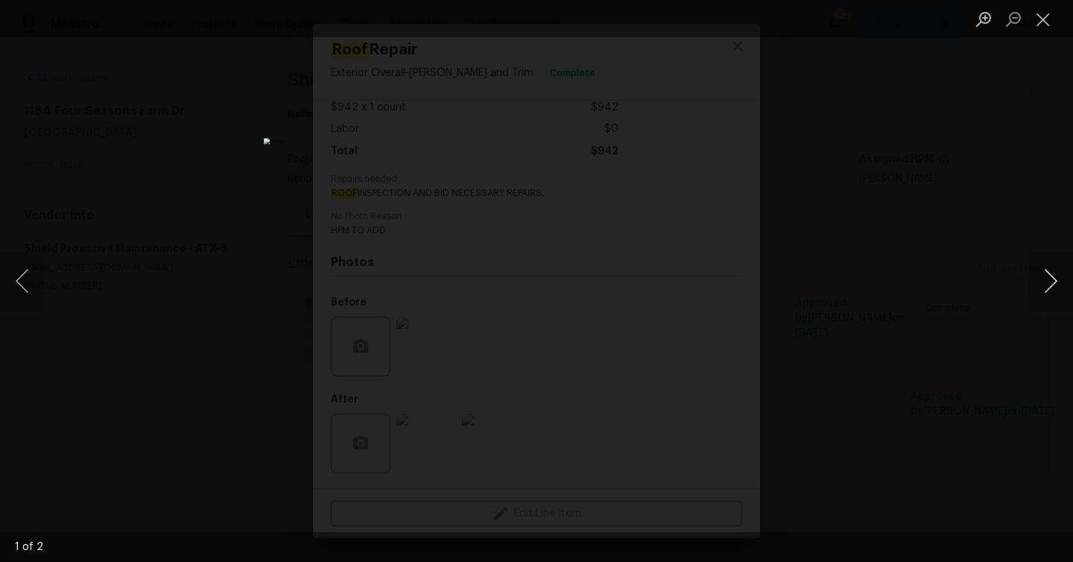
click at [1040, 280] on button "Next image" at bounding box center [1050, 281] width 45 height 60
click at [1039, 13] on button "Close lightbox" at bounding box center [1043, 19] width 30 height 26
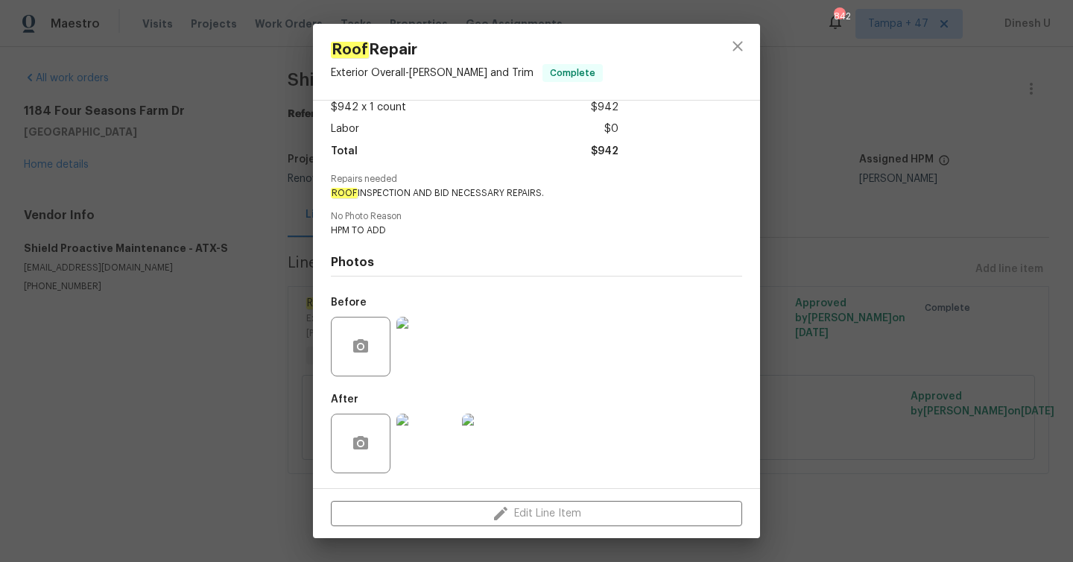
click at [823, 212] on div "Roof Repair Exterior Overall - Eaves and Trim Complete Vendor Shield Proactive …" at bounding box center [536, 281] width 1073 height 562
